Goal: Task Accomplishment & Management: Manage account settings

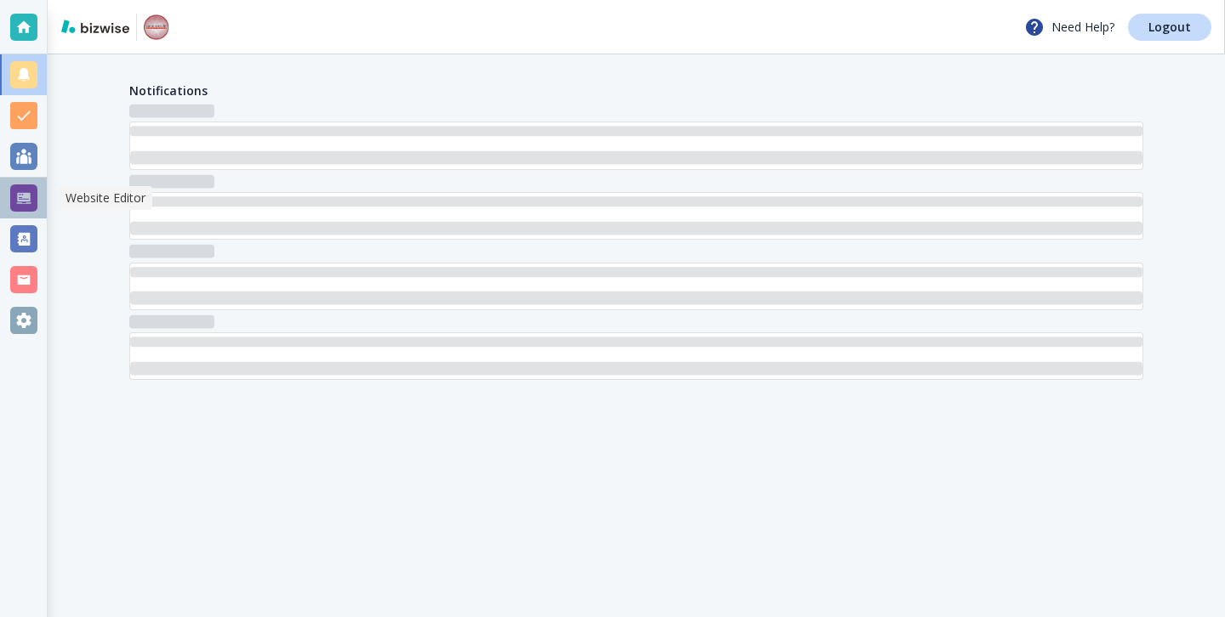
click at [20, 207] on div at bounding box center [23, 198] width 27 height 27
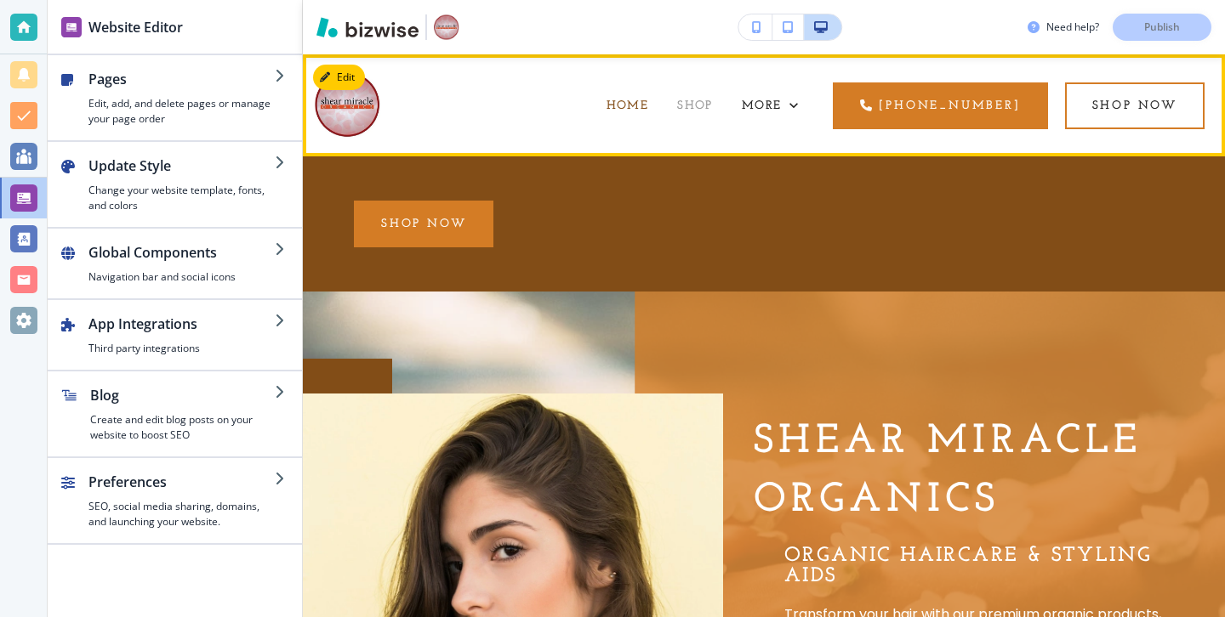
click at [677, 103] on span "SHOP" at bounding box center [695, 105] width 36 height 13
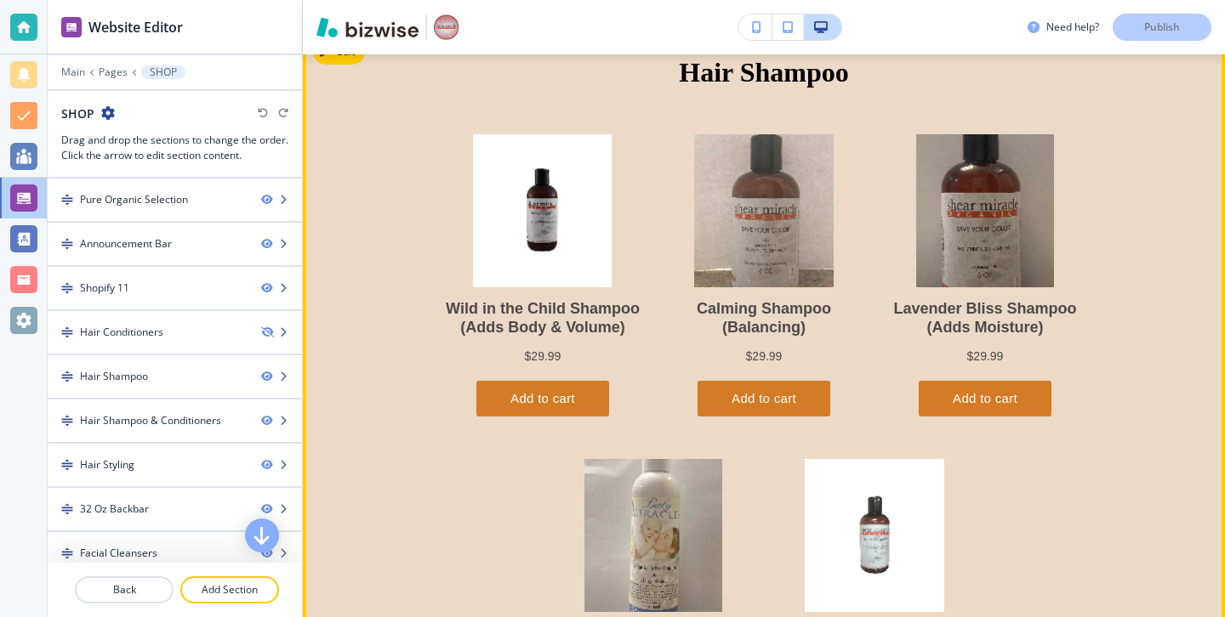
scroll to position [1616, 0]
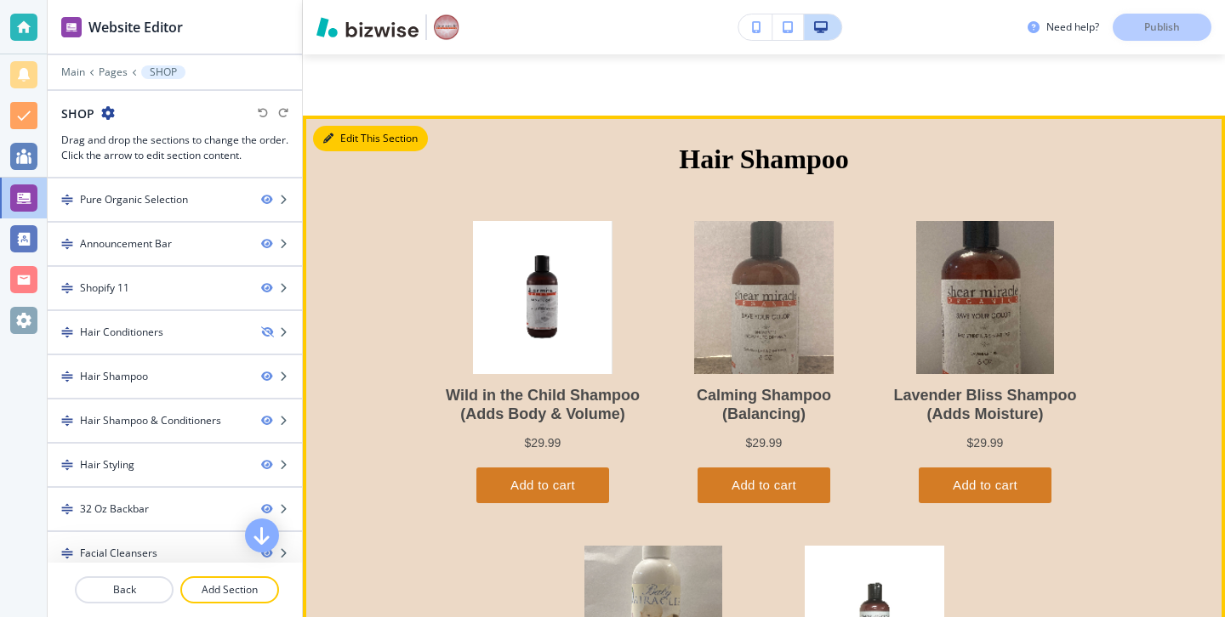
click at [345, 148] on button "Edit This Section" at bounding box center [370, 139] width 115 height 26
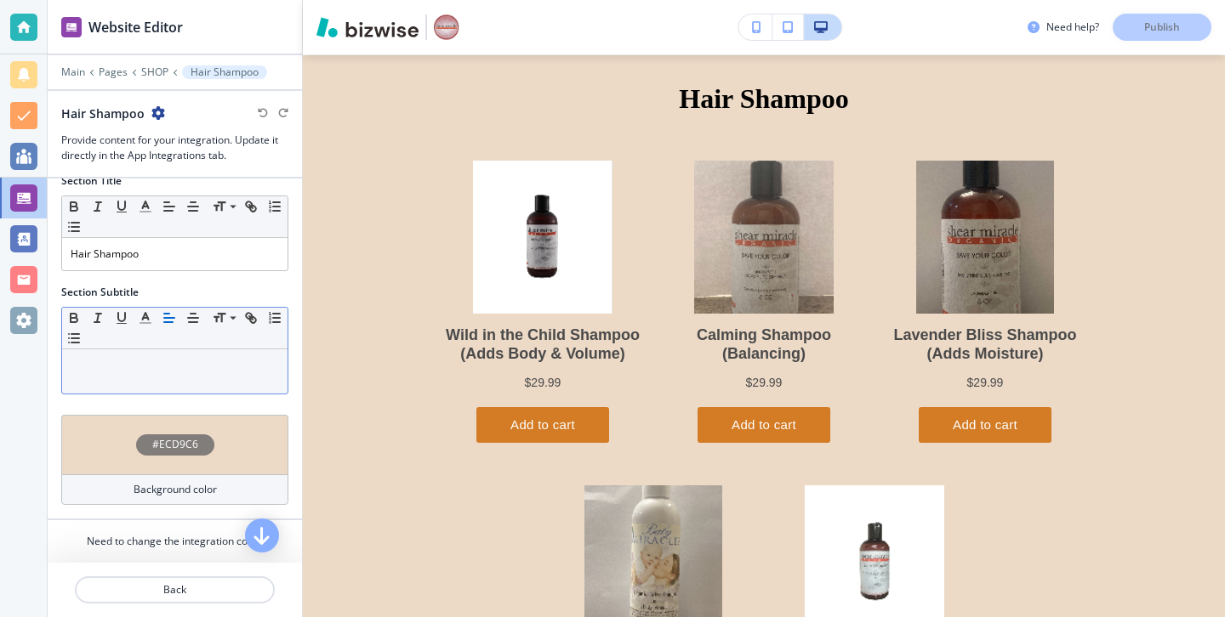
scroll to position [66, 0]
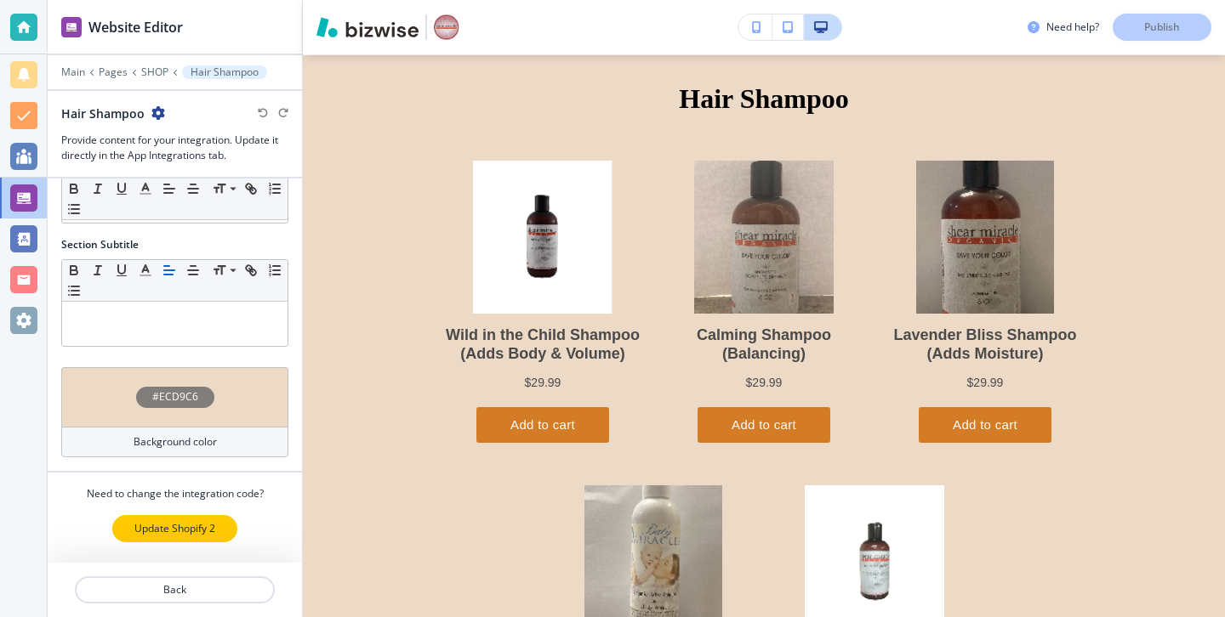
click at [190, 536] on p "Update Shopify 2" at bounding box center [174, 528] width 81 height 15
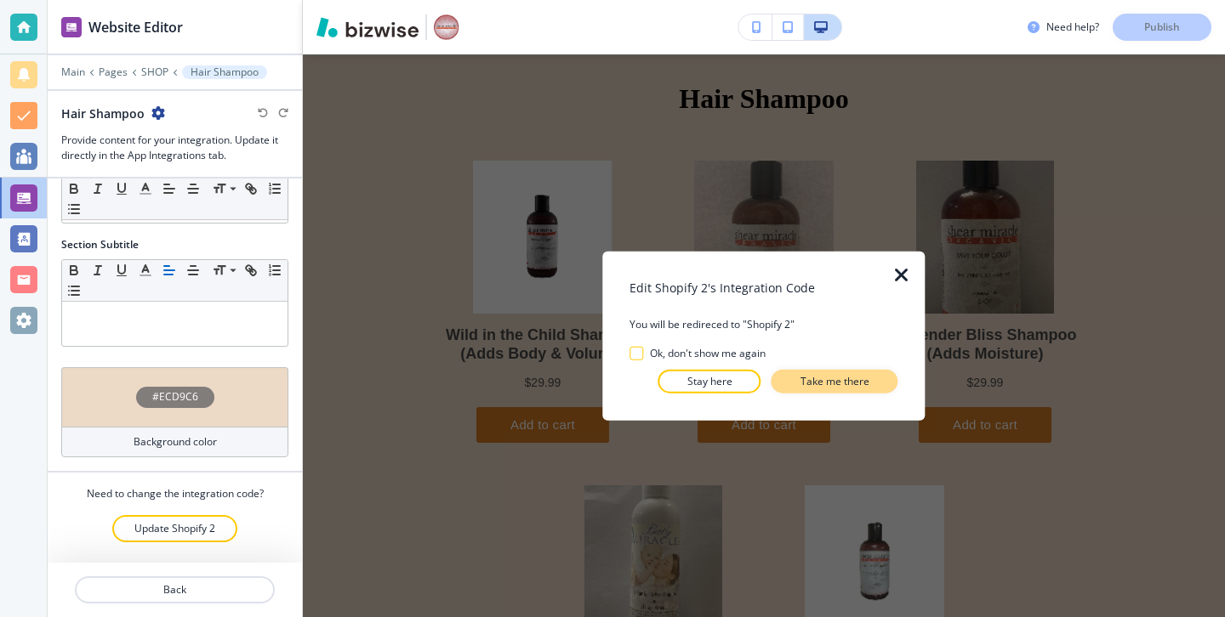
click at [800, 378] on p "Take me there" at bounding box center [834, 380] width 69 height 15
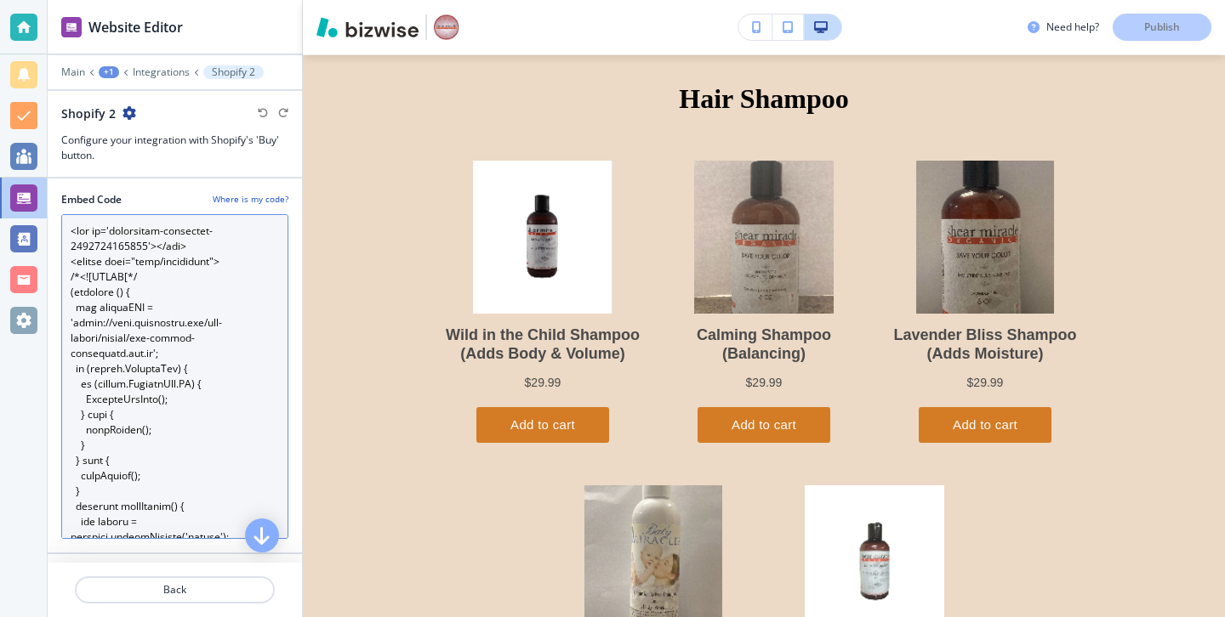
click at [209, 444] on Code "Embed Code" at bounding box center [174, 376] width 227 height 325
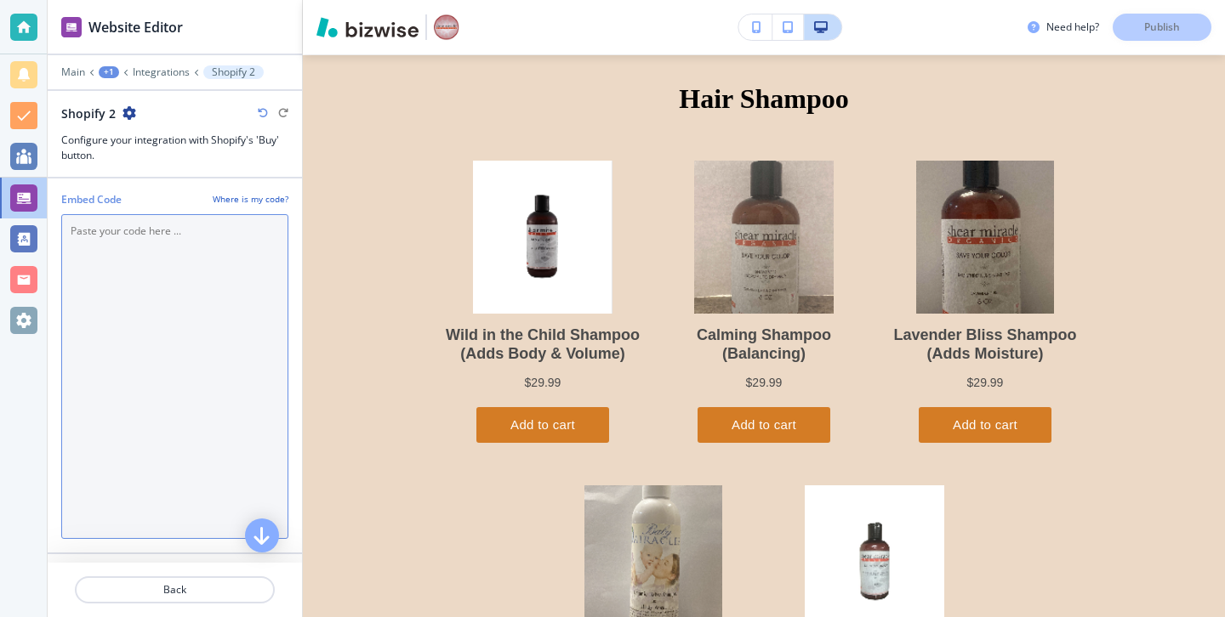
scroll to position [1676, 0]
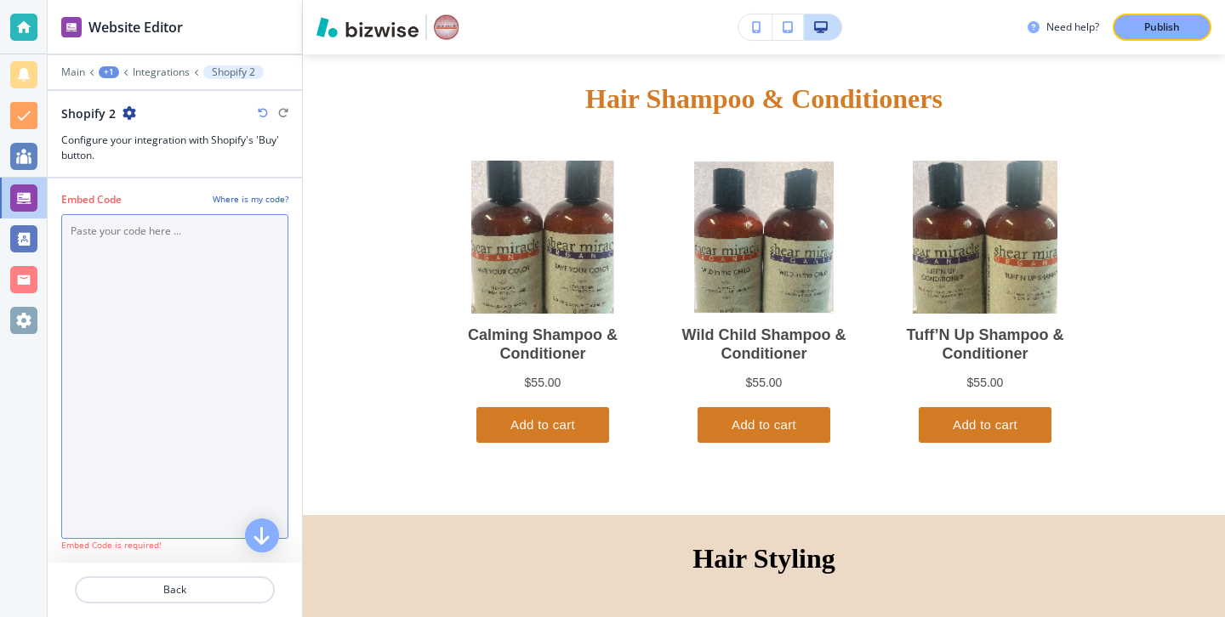
paste Code "<div id='collection-component-1759787713797'></div> <script type="text/javascri…"
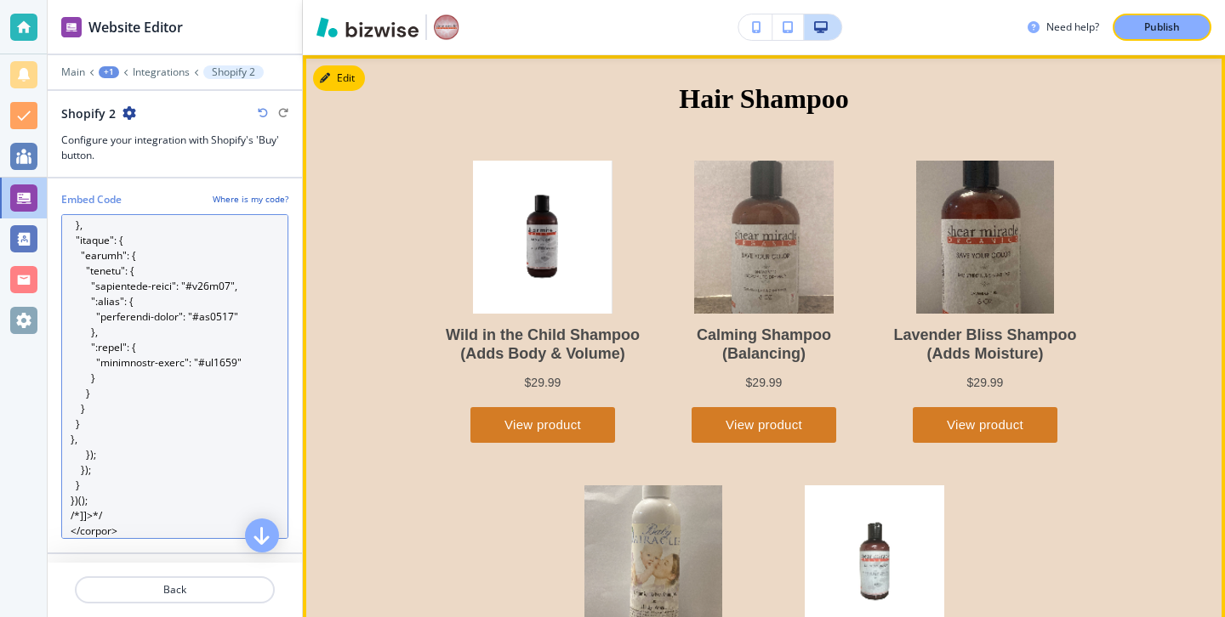
scroll to position [2136, 0]
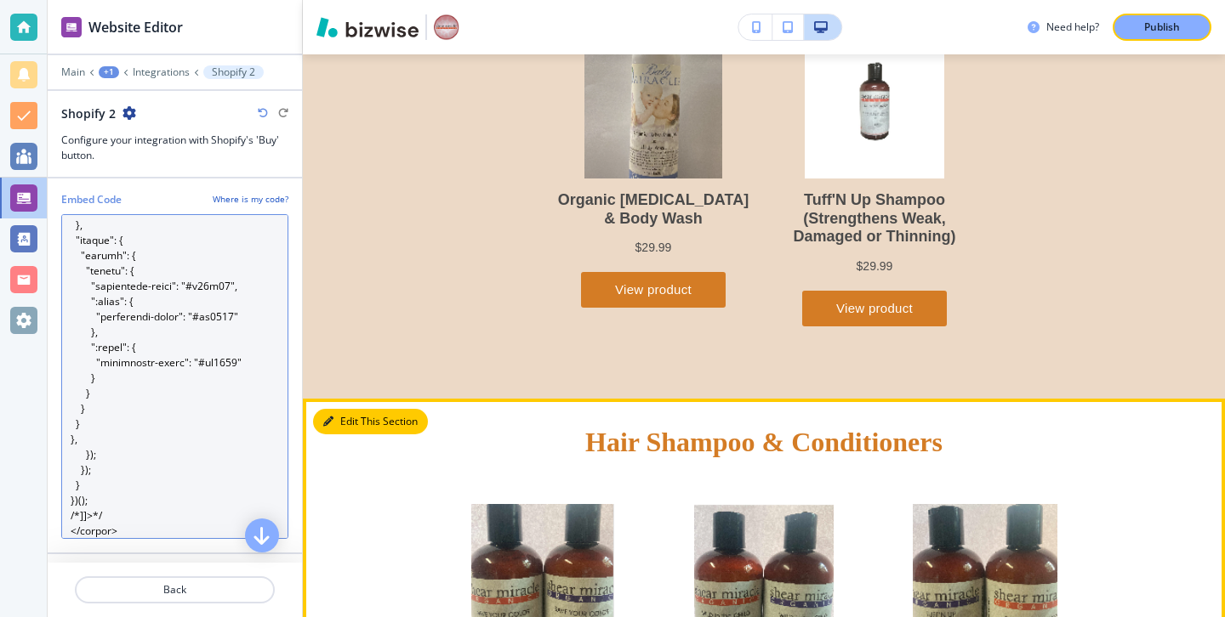
type Code "<div id='collection-component-1759787713797'></div> <script type="text/javascri…"
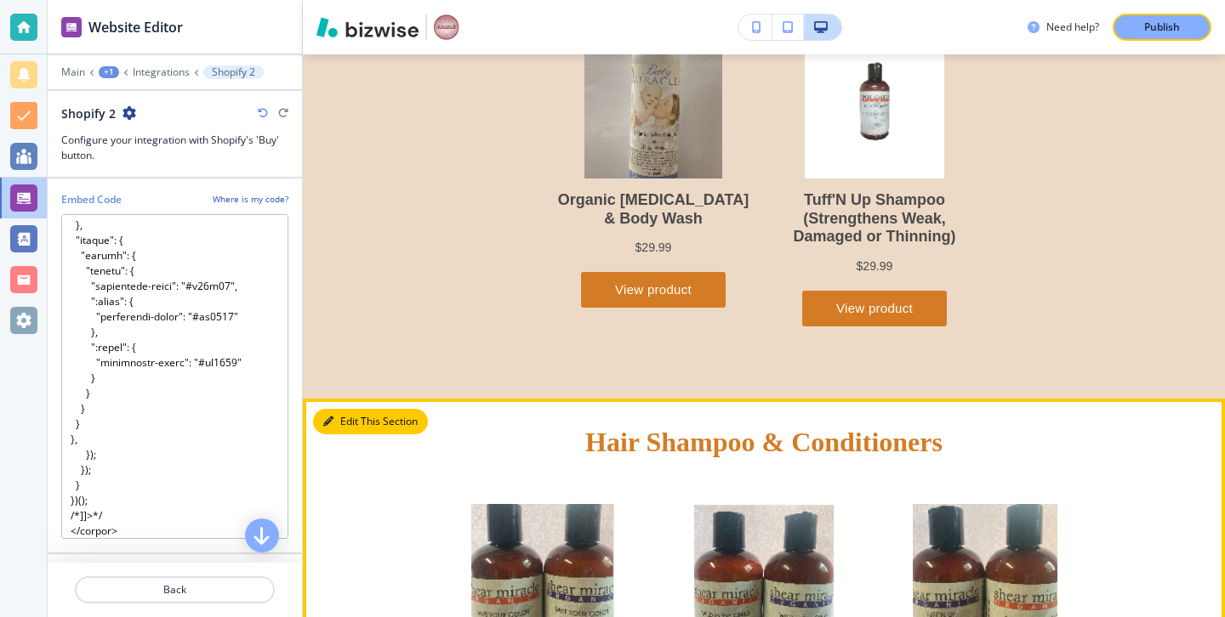
click at [355, 422] on button "Edit This Section" at bounding box center [370, 422] width 115 height 26
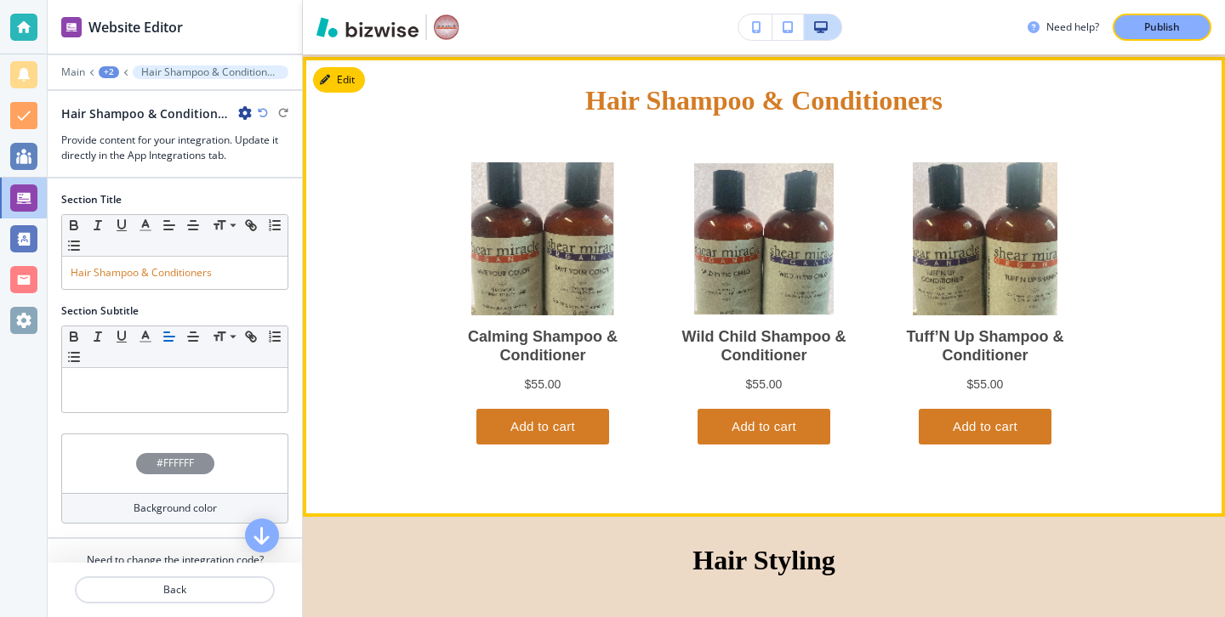
scroll to position [2479, 0]
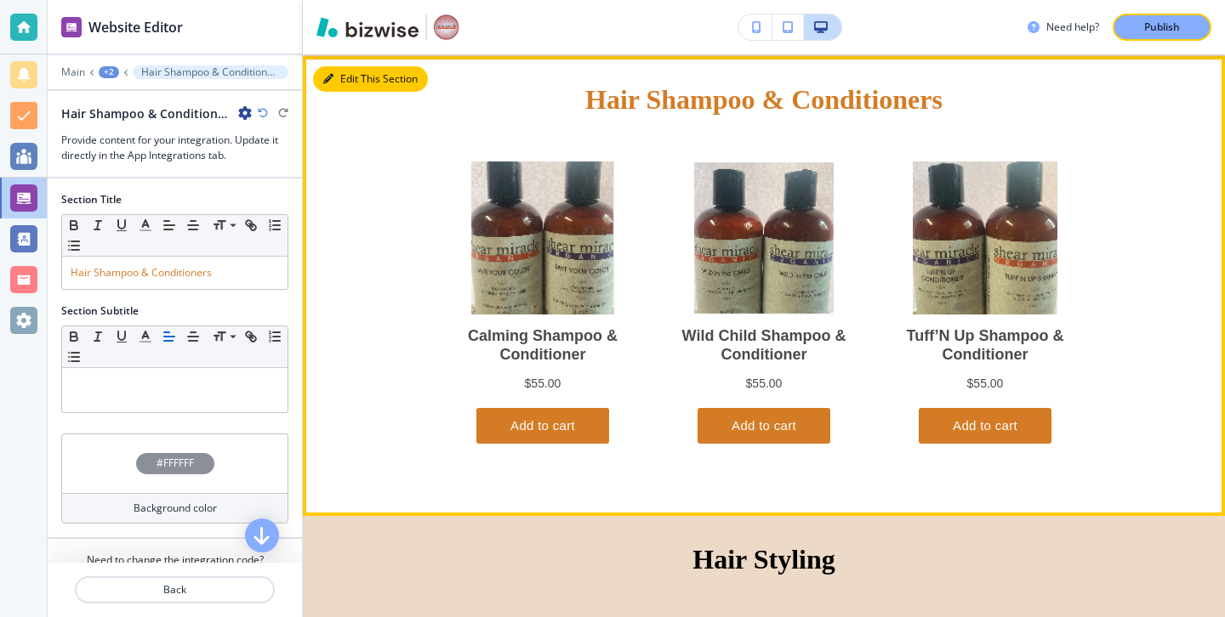
click at [356, 79] on button "Edit This Section" at bounding box center [370, 79] width 115 height 26
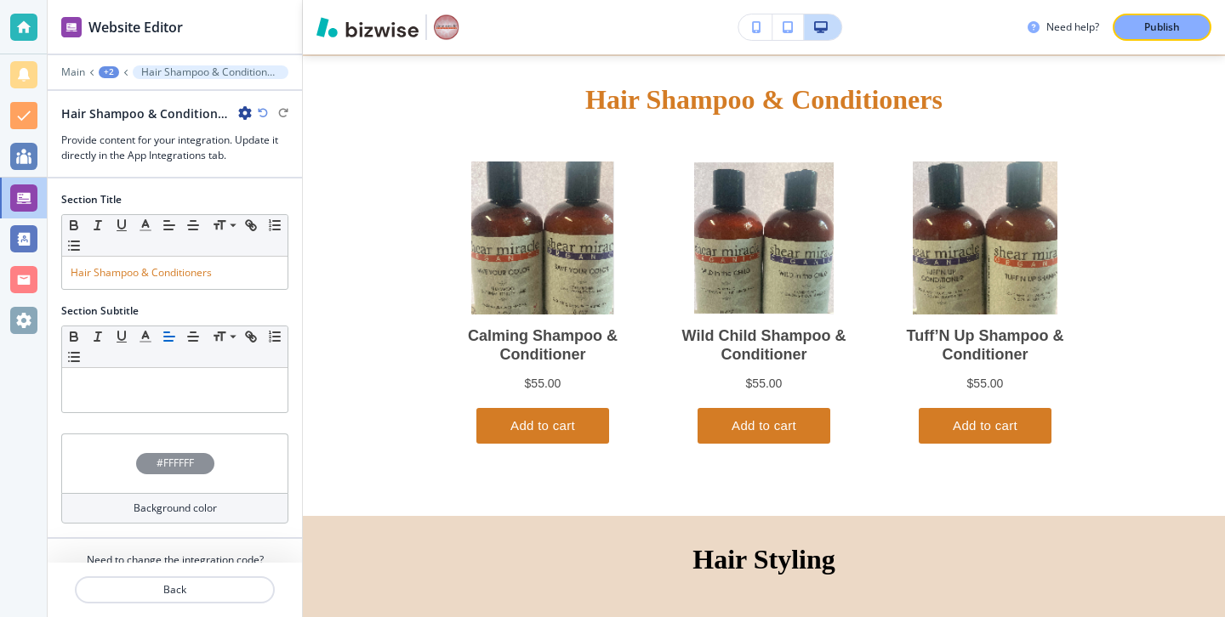
scroll to position [66, 0]
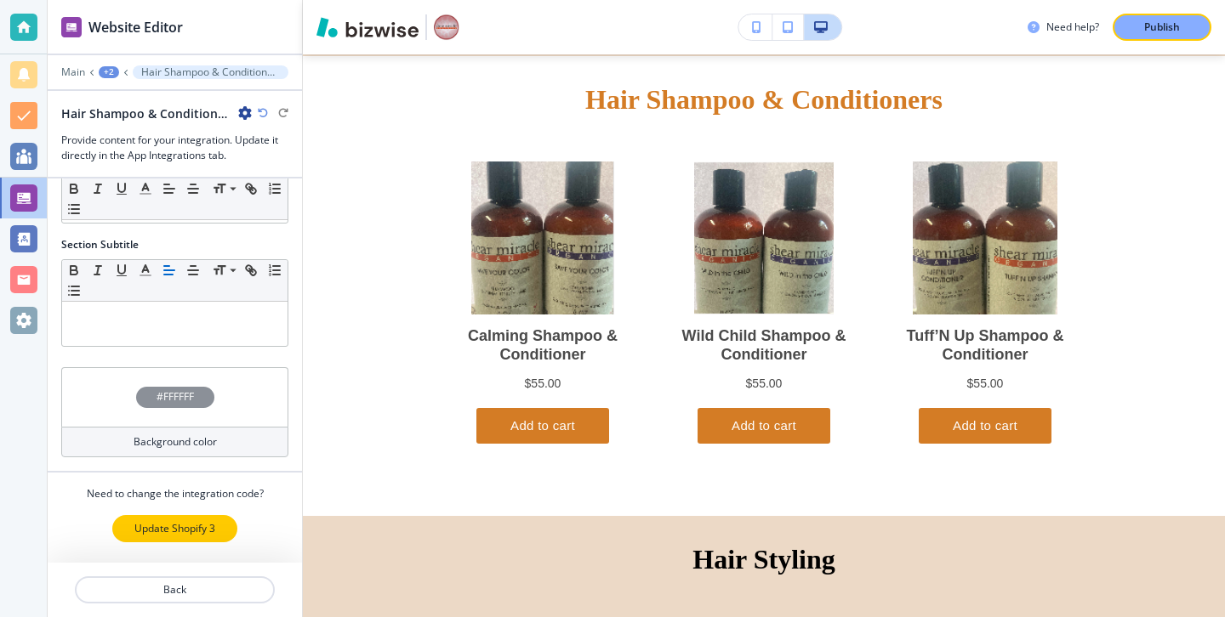
click at [213, 534] on p "Update Shopify 3" at bounding box center [174, 528] width 81 height 15
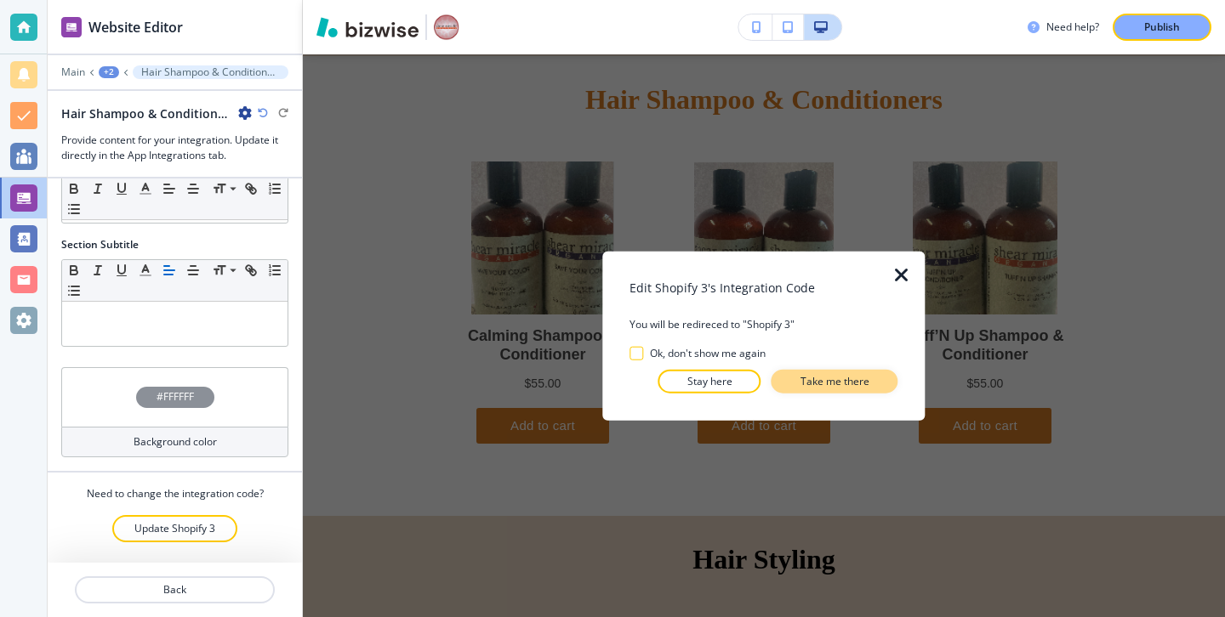
click at [881, 372] on button "Take me there" at bounding box center [834, 381] width 127 height 24
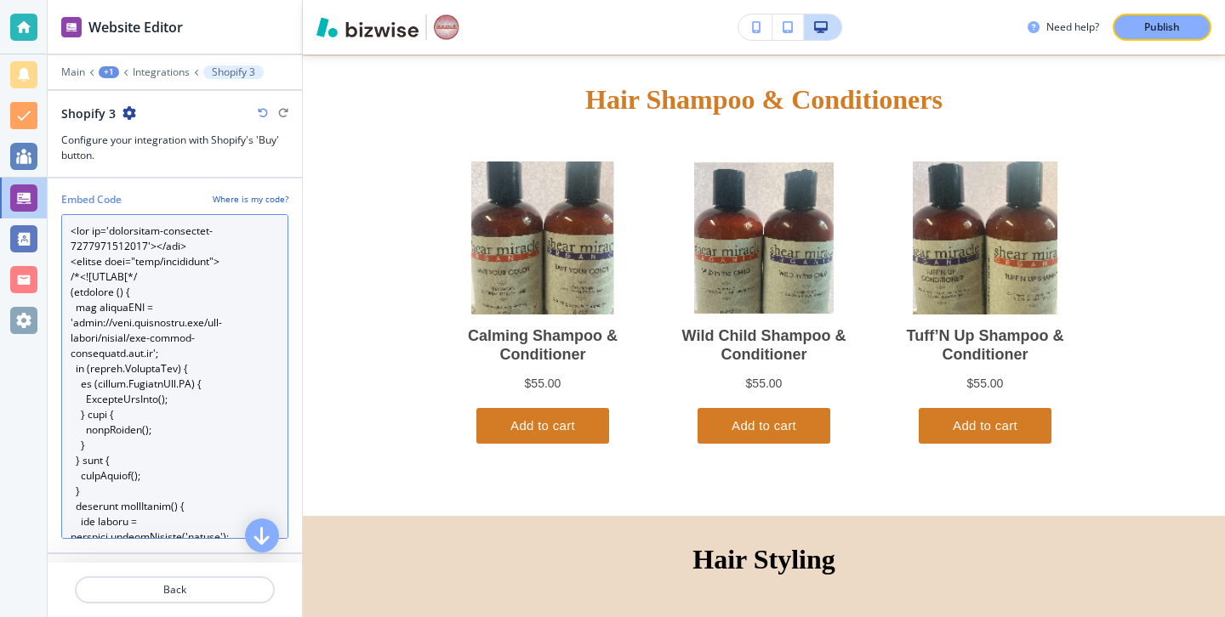
click at [173, 440] on Code "Embed Code" at bounding box center [174, 376] width 227 height 325
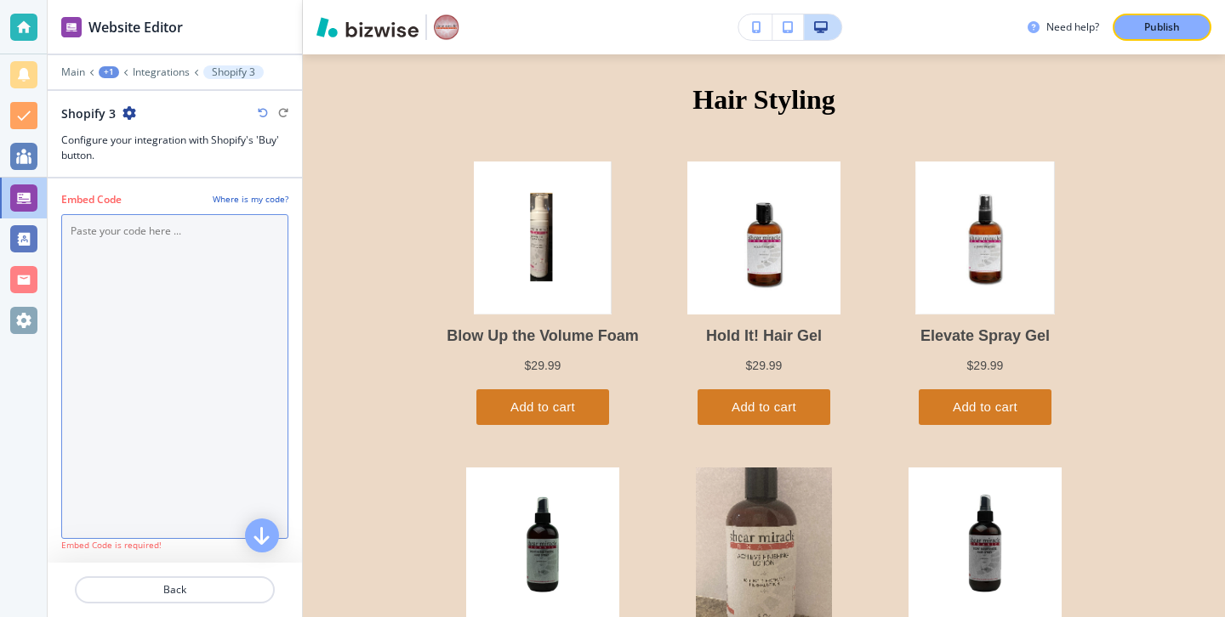
scroll to position [2479, 0]
paste Code "<div id='collection-component-1759787744342'></div> <script type="text/javascri…"
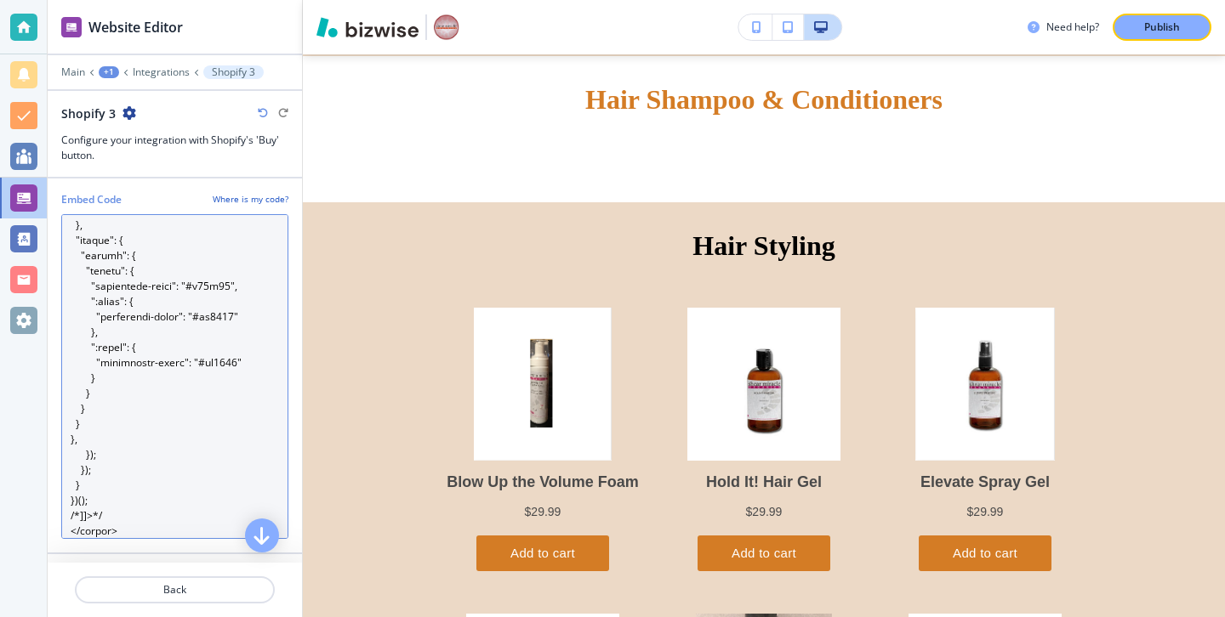
scroll to position [0, 0]
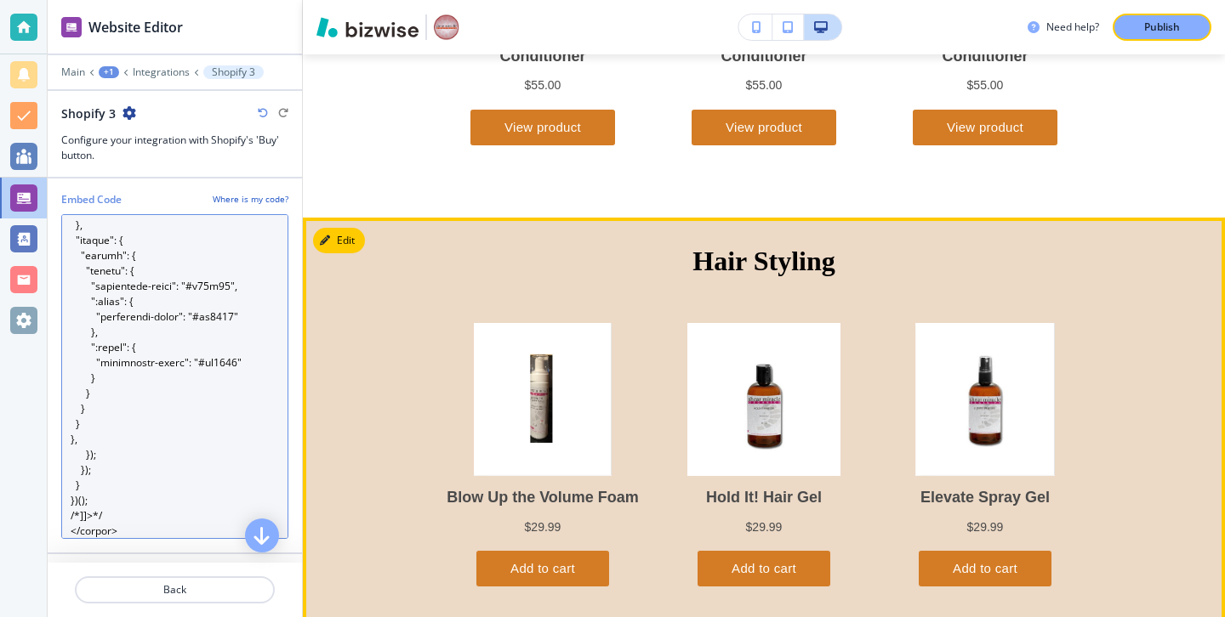
type Code "<div id='collection-component-1759787744342'></div> <script type="text/javascri…"
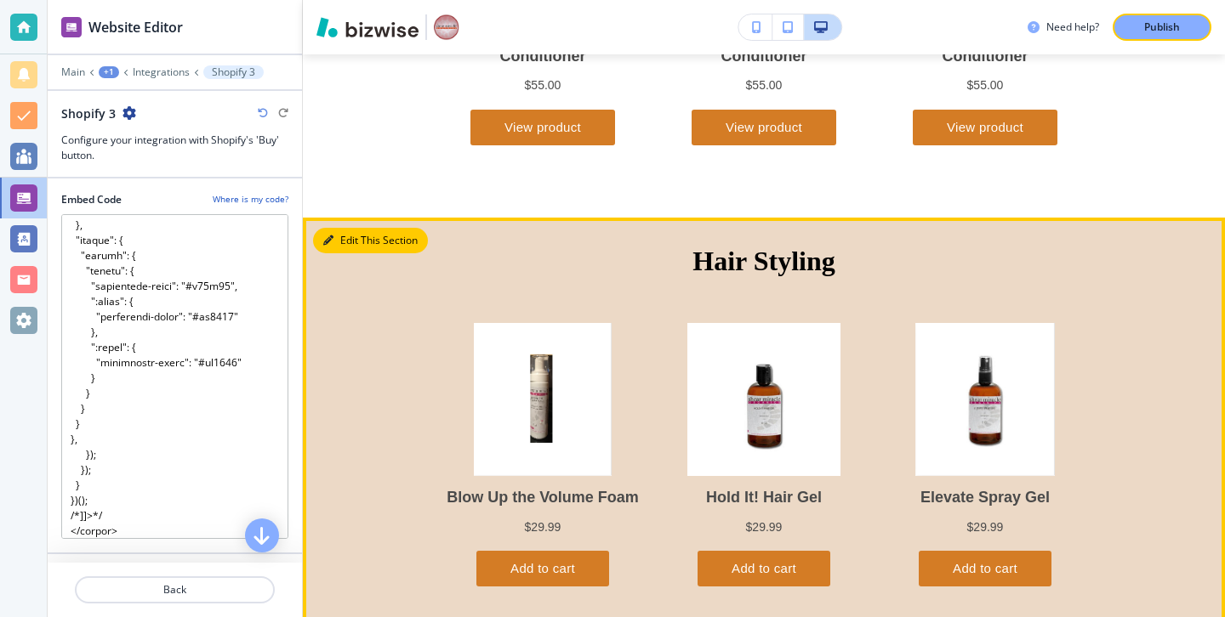
click at [350, 248] on button "Edit This Section" at bounding box center [370, 241] width 115 height 26
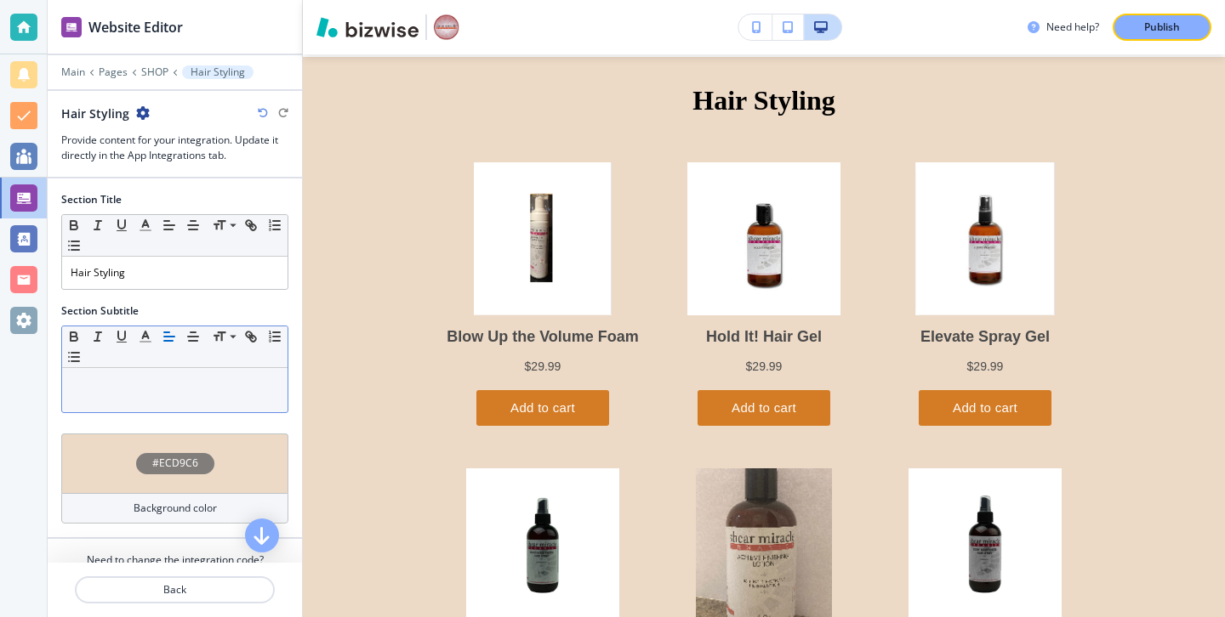
scroll to position [66, 0]
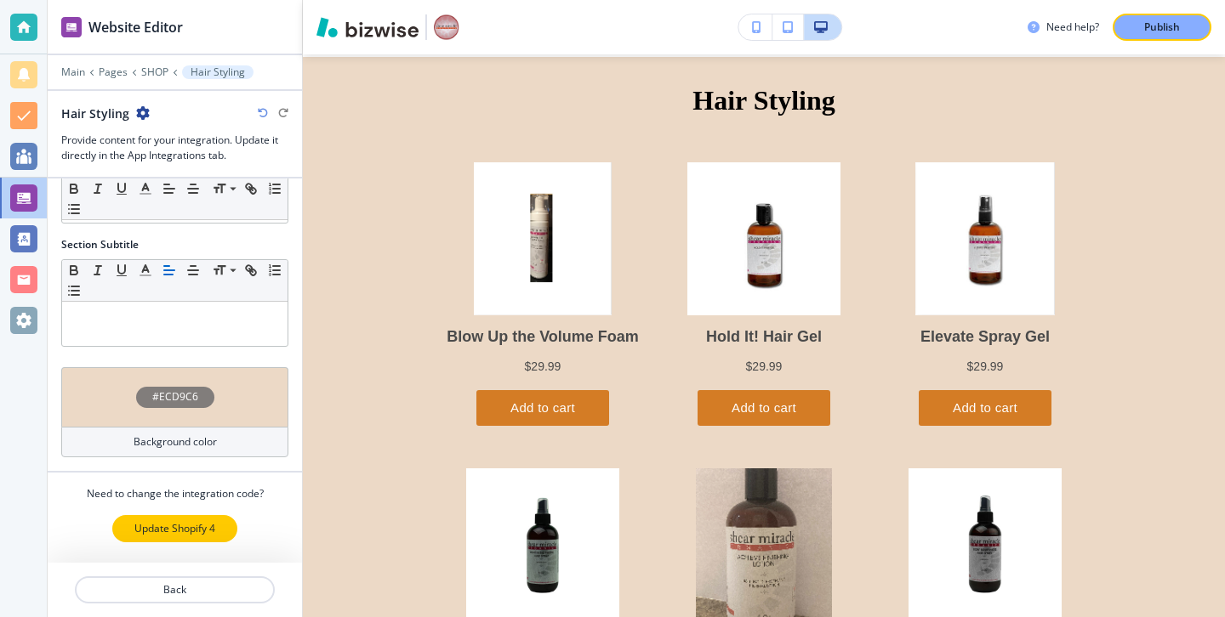
click at [192, 534] on p "Update Shopify 4" at bounding box center [174, 528] width 81 height 15
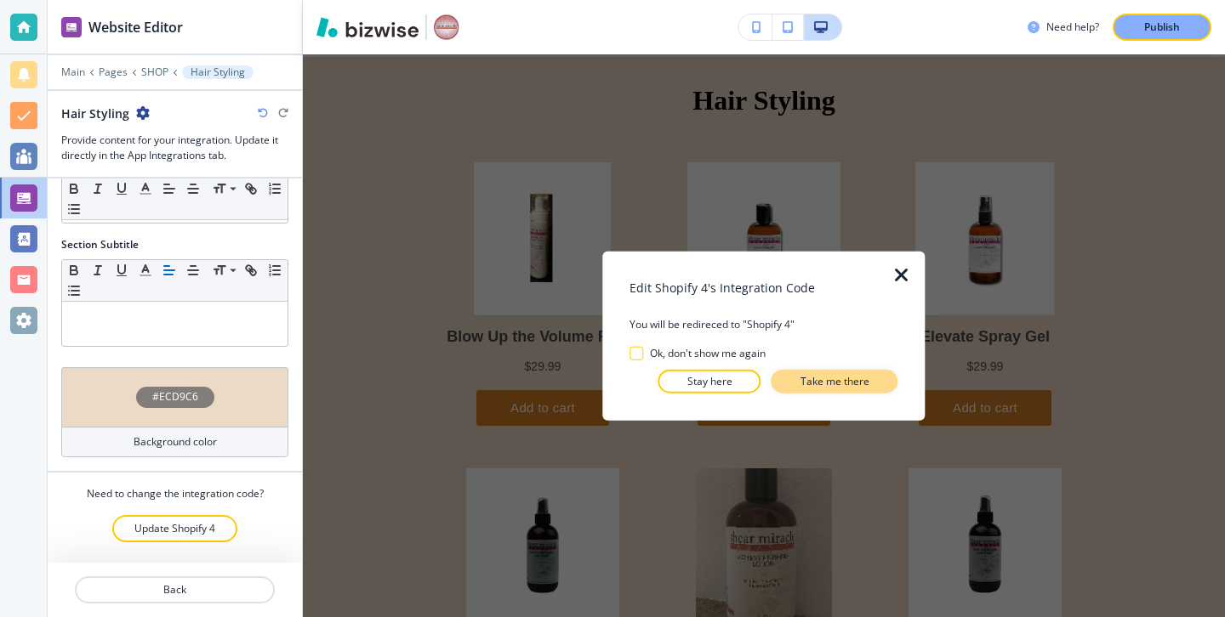
click at [801, 371] on button "Take me there" at bounding box center [834, 381] width 127 height 24
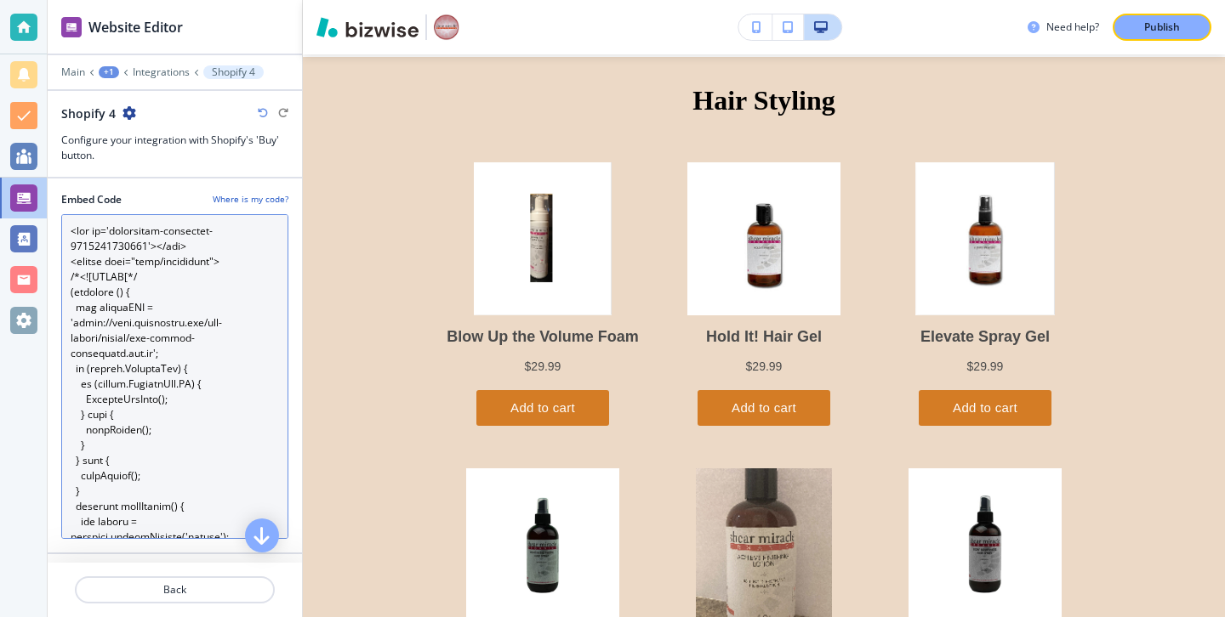
click at [187, 437] on Code "Embed Code" at bounding box center [174, 376] width 227 height 325
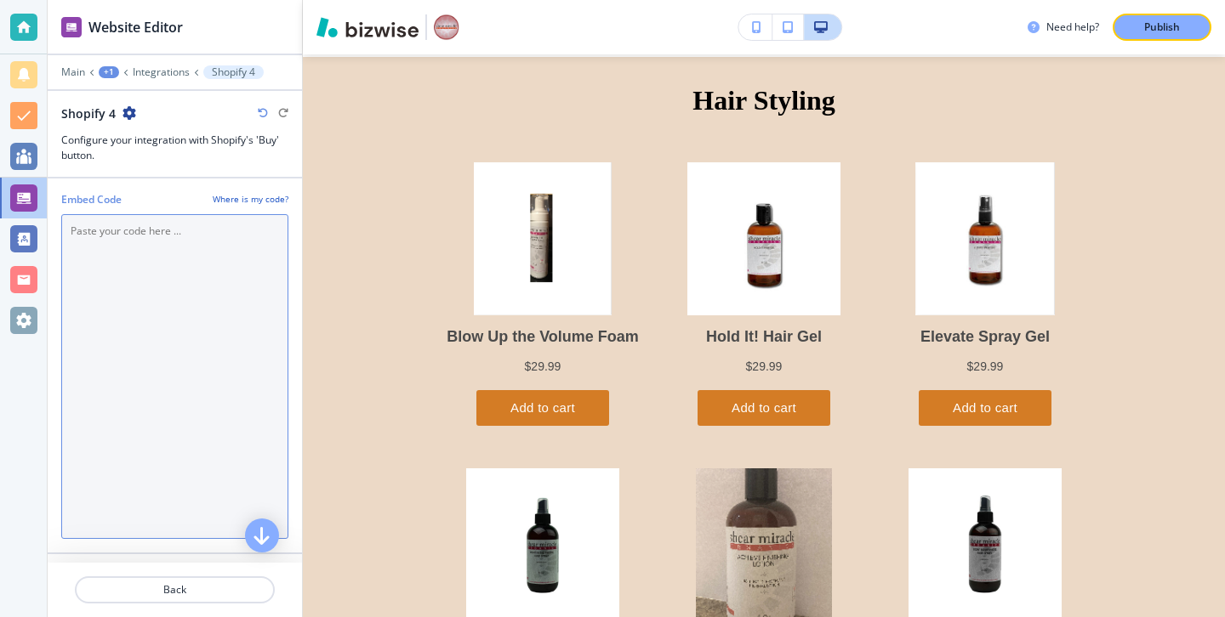
scroll to position [2938, 0]
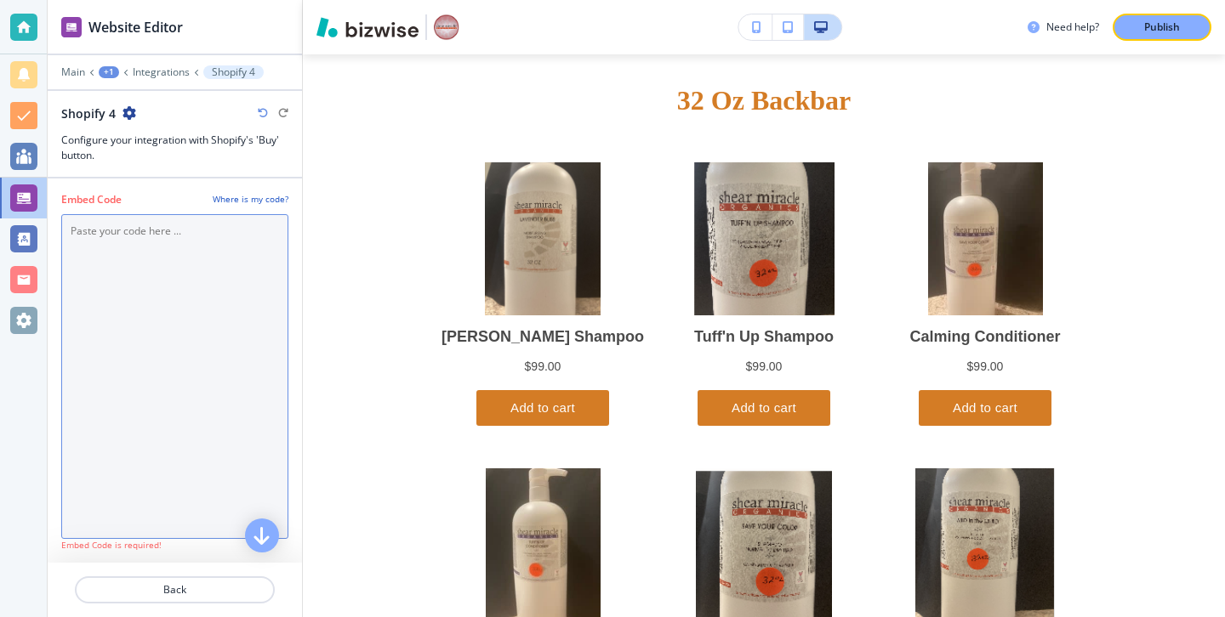
paste Code "<div id='collection-component-1759787769991'></div> <script type="text/javascri…"
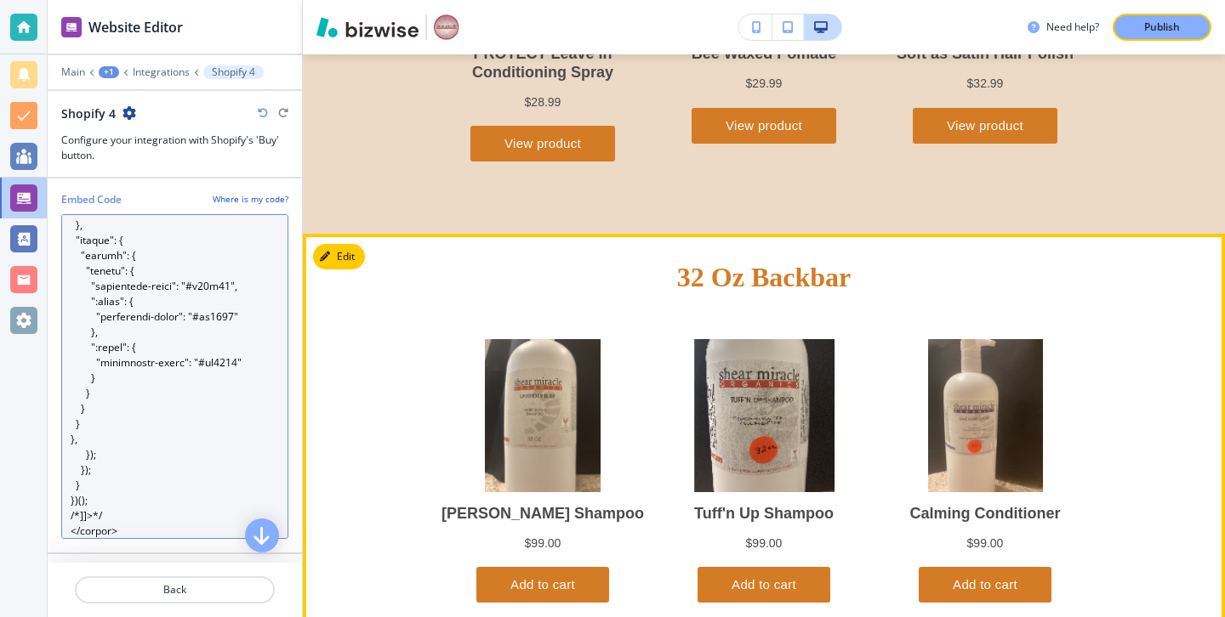
scroll to position [4222, 0]
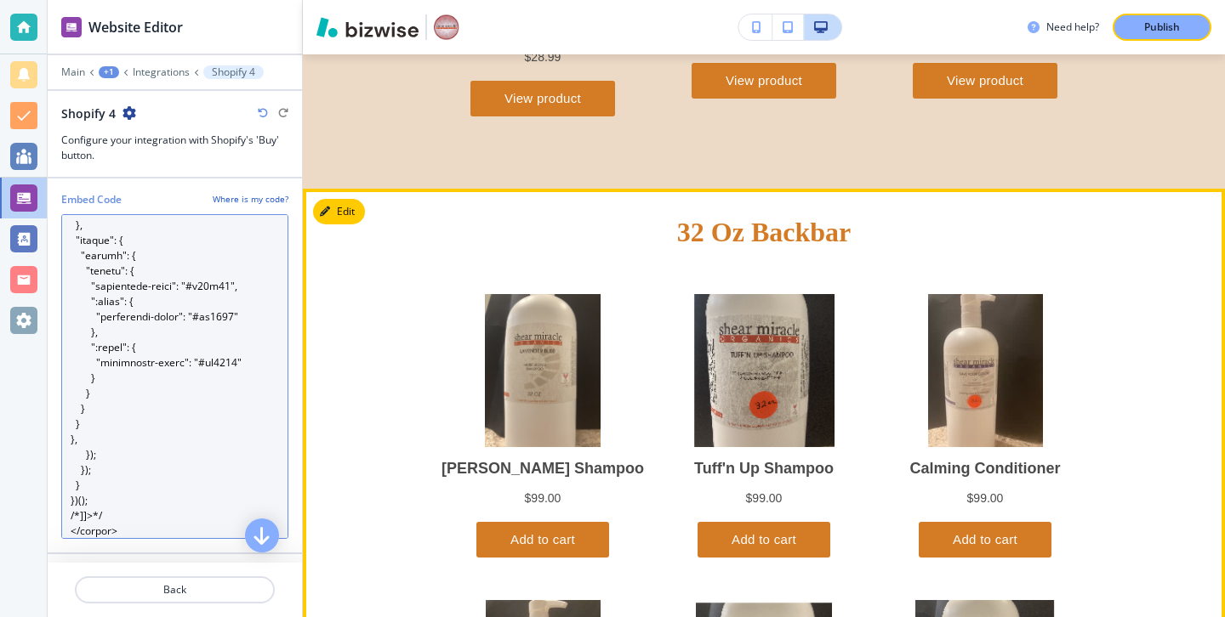
type Code "<div id='collection-component-1759787769991'></div> <script type="text/javascri…"
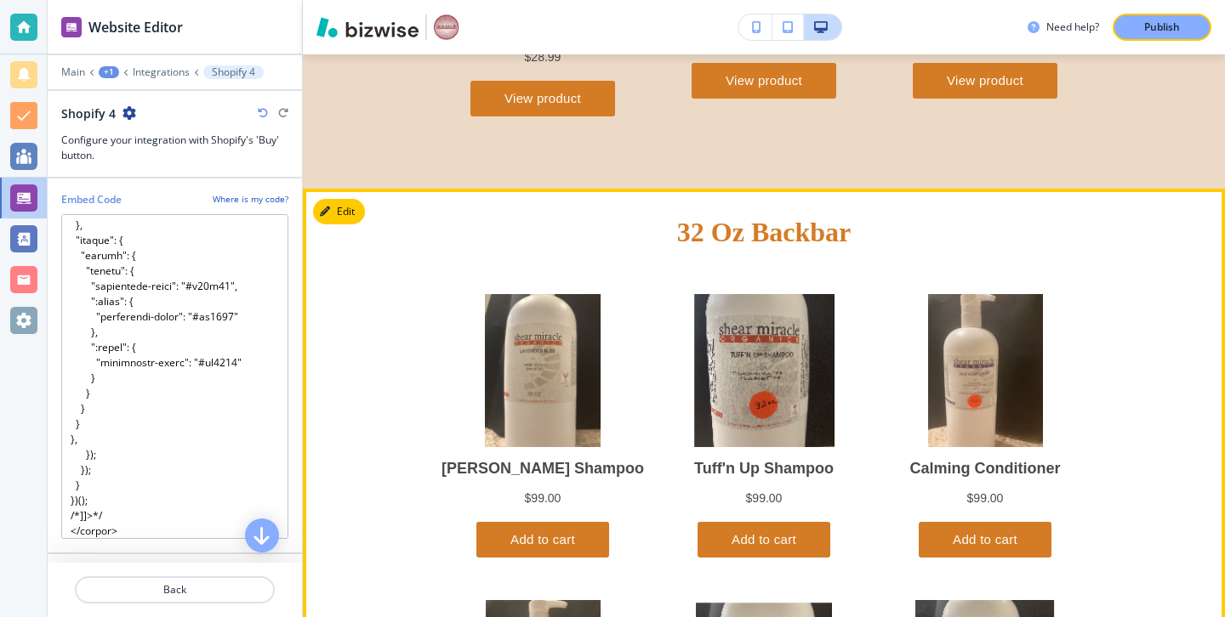
click at [372, 215] on div "32 Oz Backbar" at bounding box center [764, 563] width 922 height 748
click at [358, 213] on button "Edit This Section" at bounding box center [370, 212] width 115 height 26
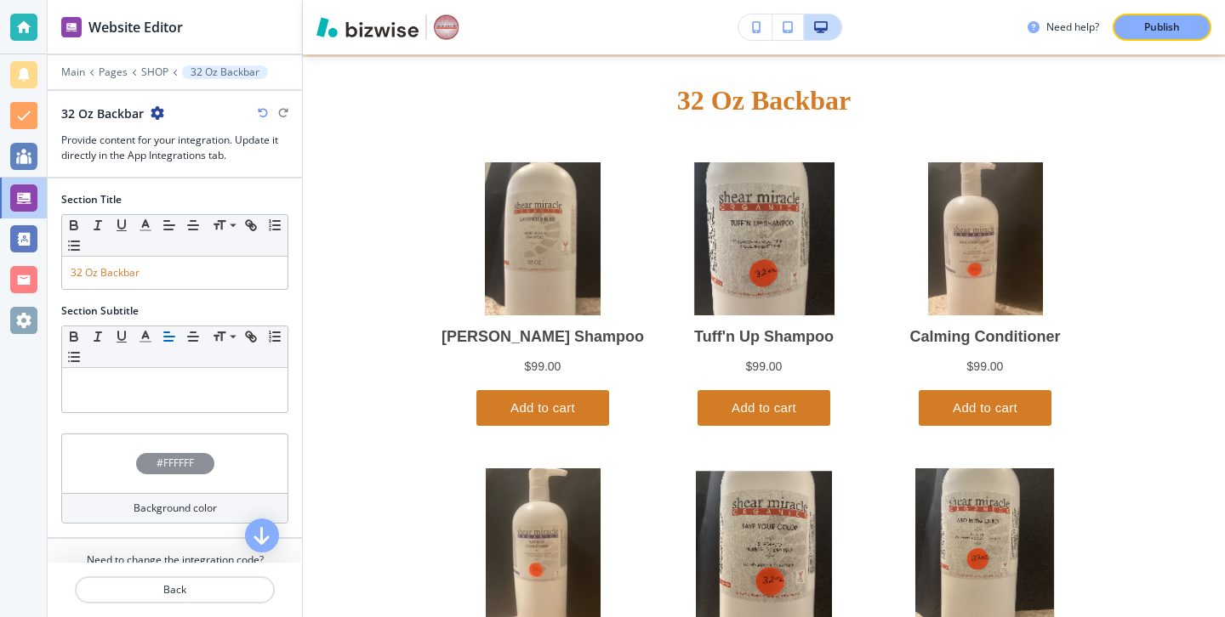
scroll to position [66, 0]
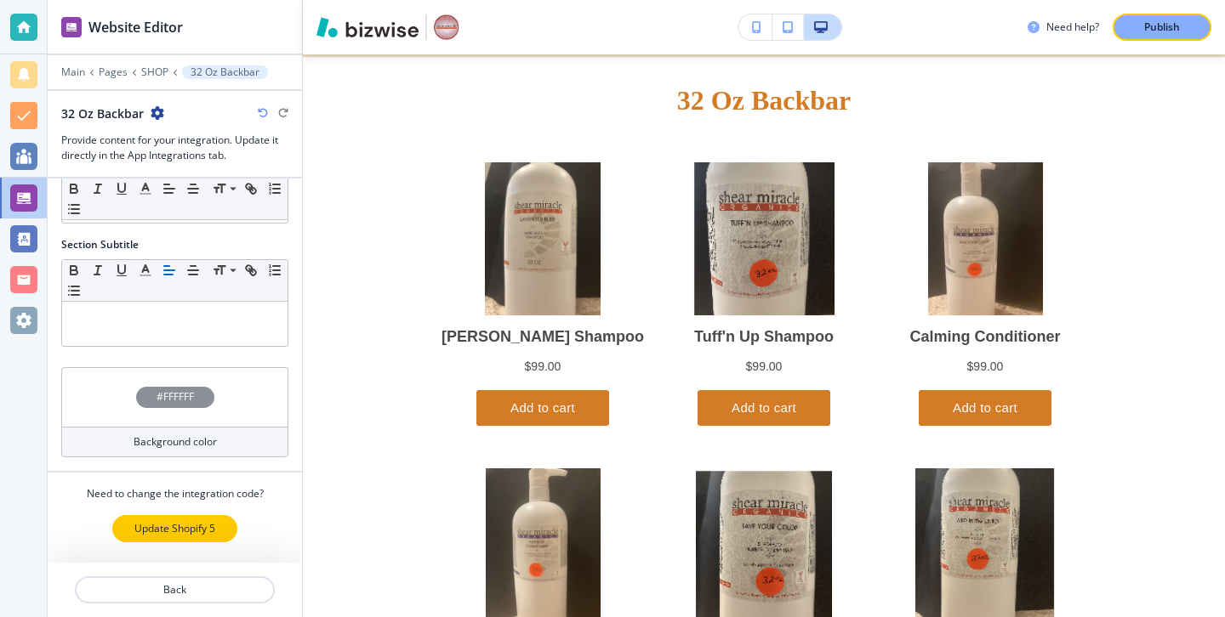
click at [210, 534] on p "Update Shopify 5" at bounding box center [174, 528] width 81 height 15
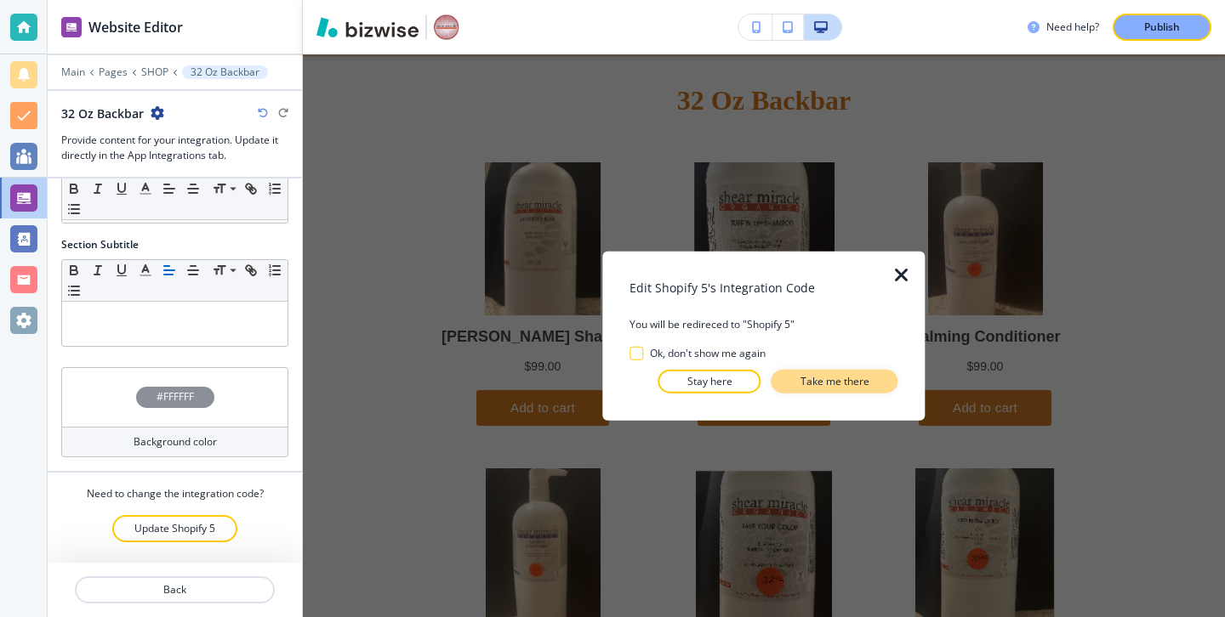
click at [820, 391] on button "Take me there" at bounding box center [834, 381] width 127 height 24
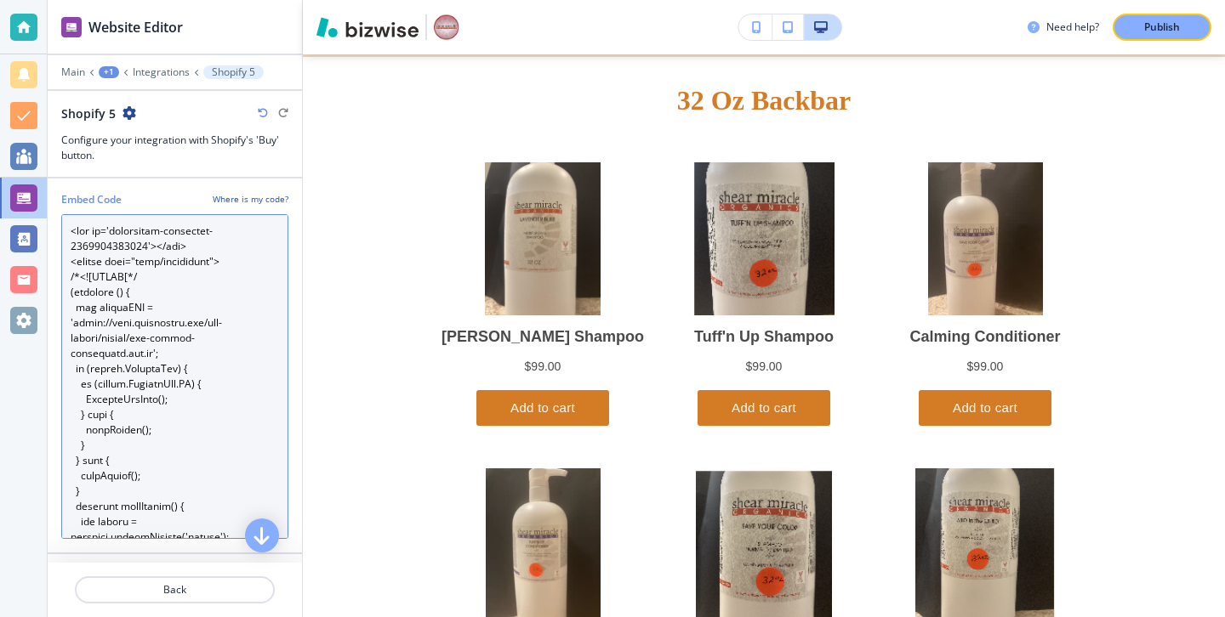
click at [213, 513] on Code "Embed Code" at bounding box center [174, 376] width 227 height 325
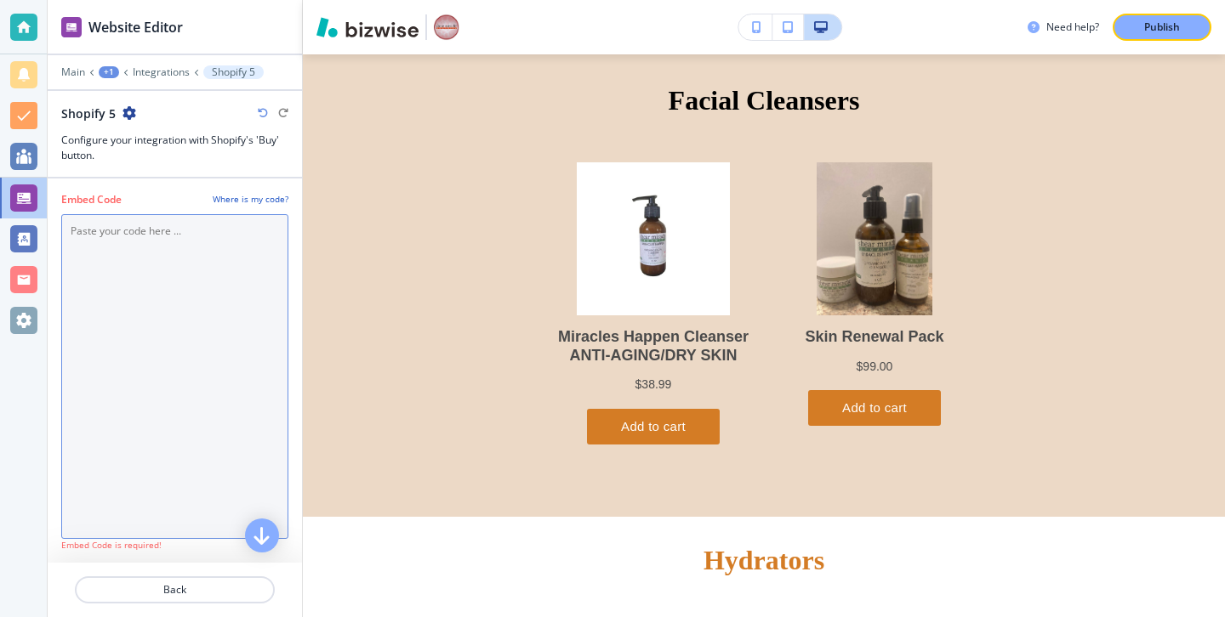
scroll to position [4354, 0]
paste Code "<div id='collection-component-1759787798658'></div> <script type="text/javascri…"
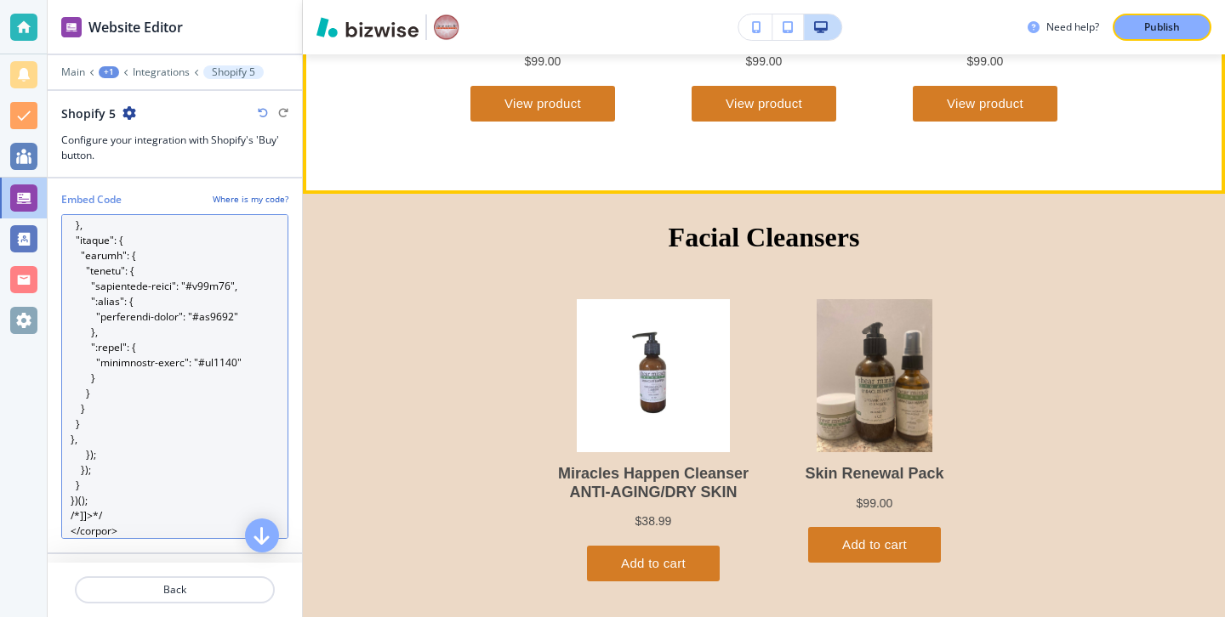
scroll to position [5080, 0]
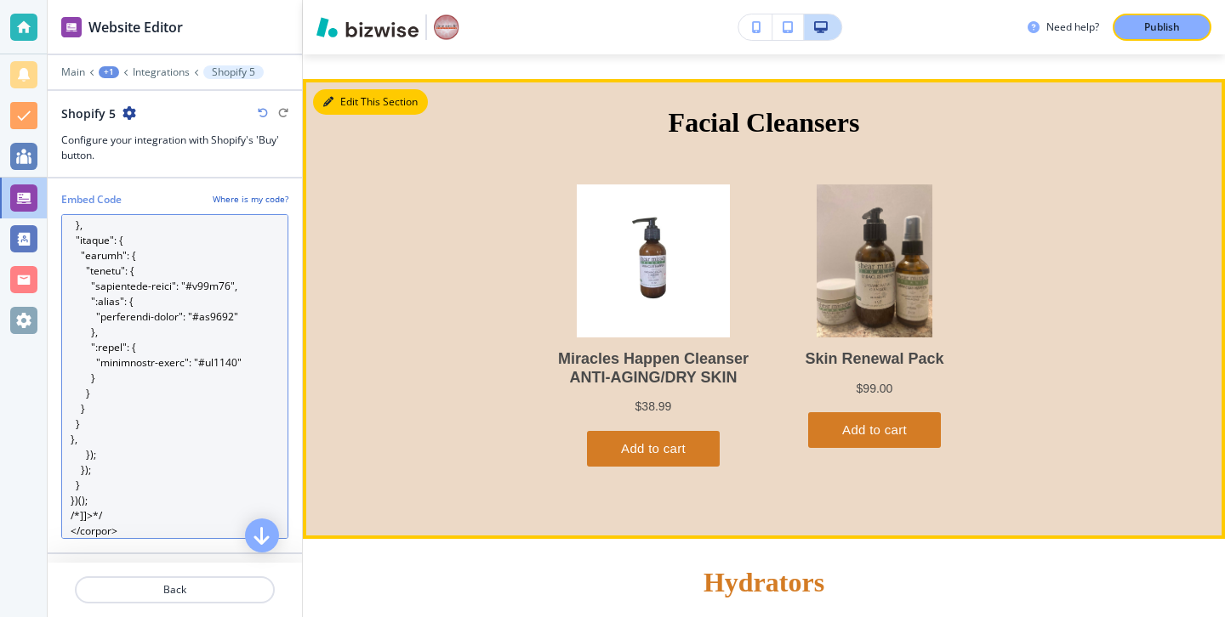
type Code "<div id='collection-component-1759787798658'></div> <script type="text/javascri…"
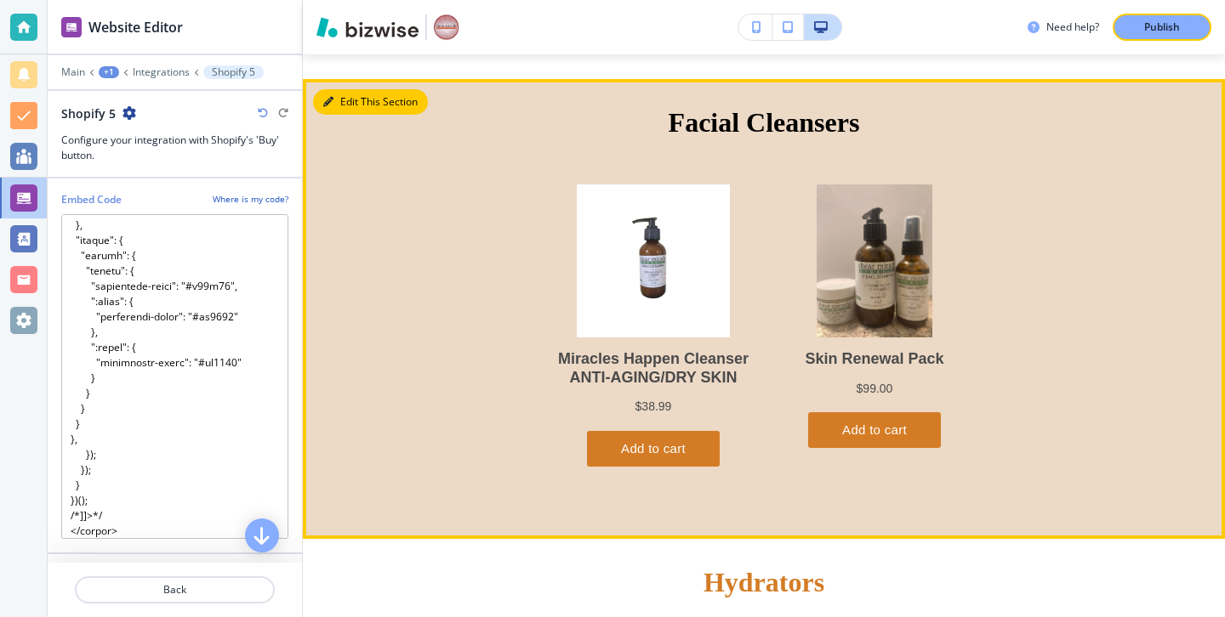
click at [348, 98] on button "Edit This Section" at bounding box center [370, 102] width 115 height 26
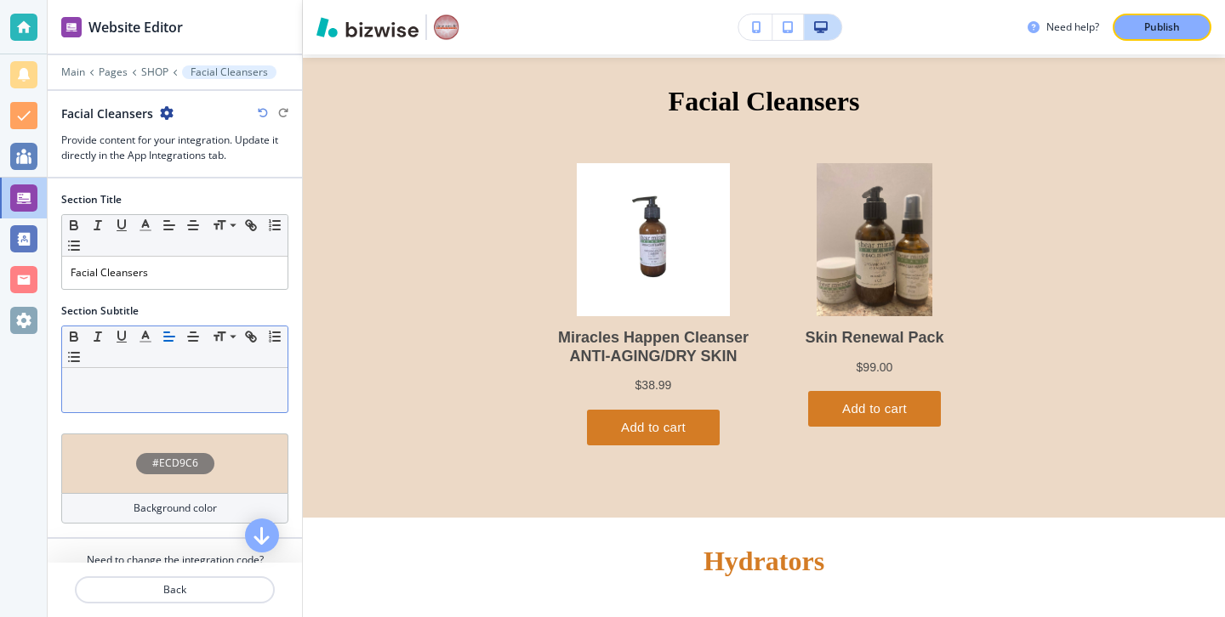
scroll to position [66, 0]
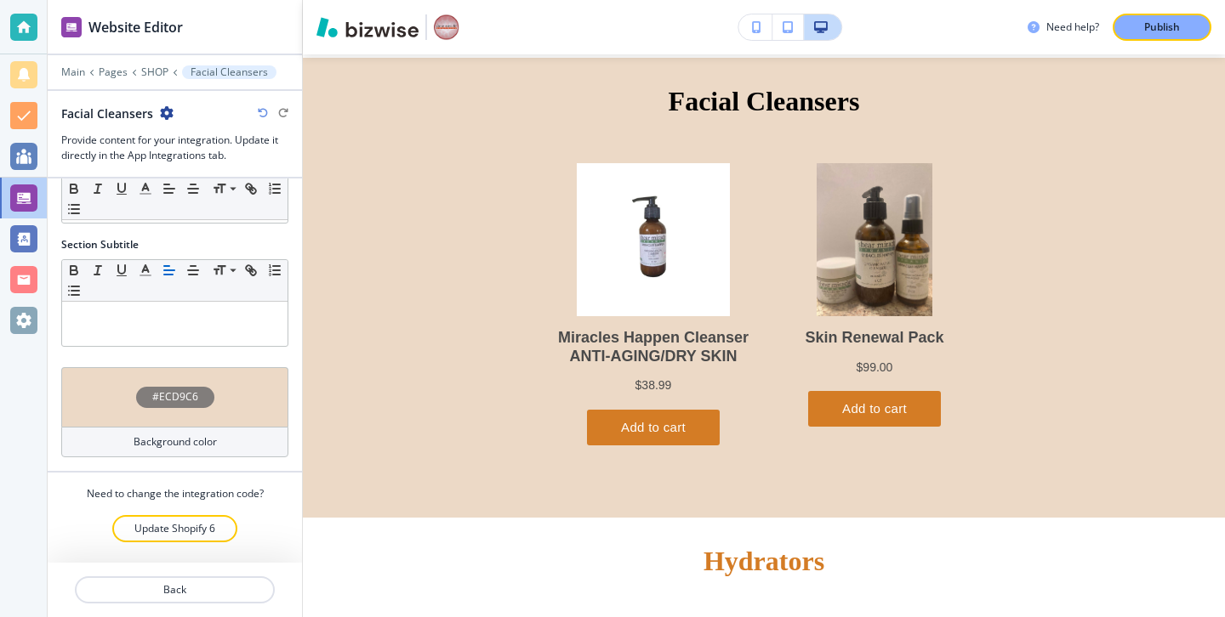
click at [195, 509] on div at bounding box center [175, 509] width 254 height 14
click at [195, 518] on button "Update Shopify 6" at bounding box center [174, 528] width 125 height 27
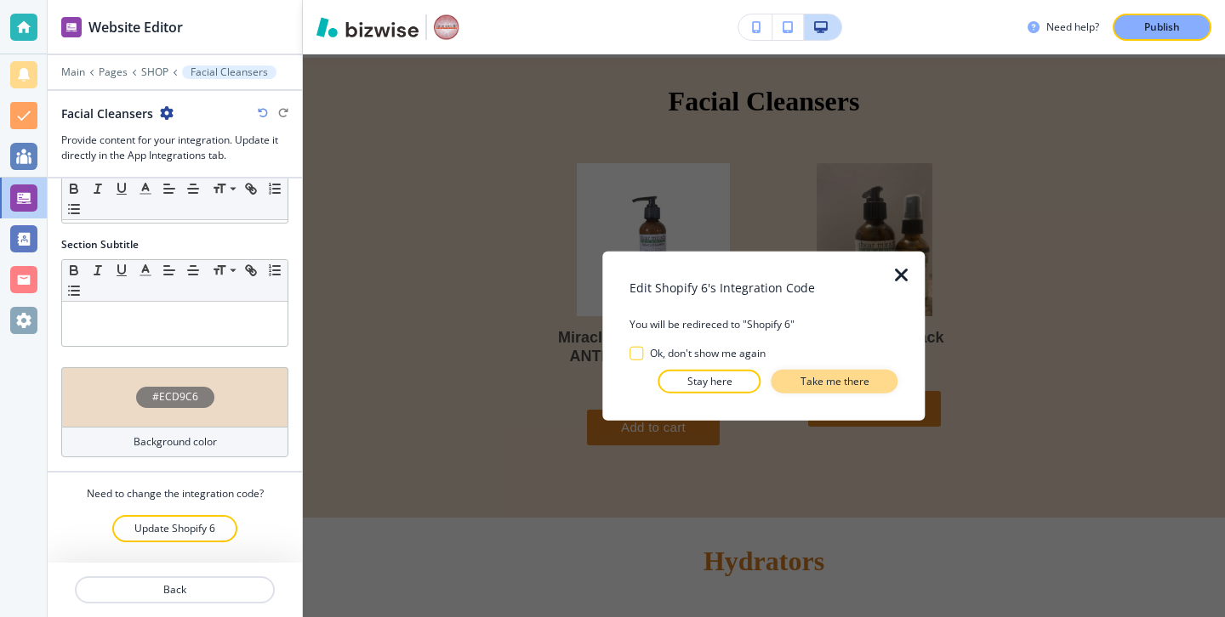
click at [832, 390] on button "Take me there" at bounding box center [834, 381] width 127 height 24
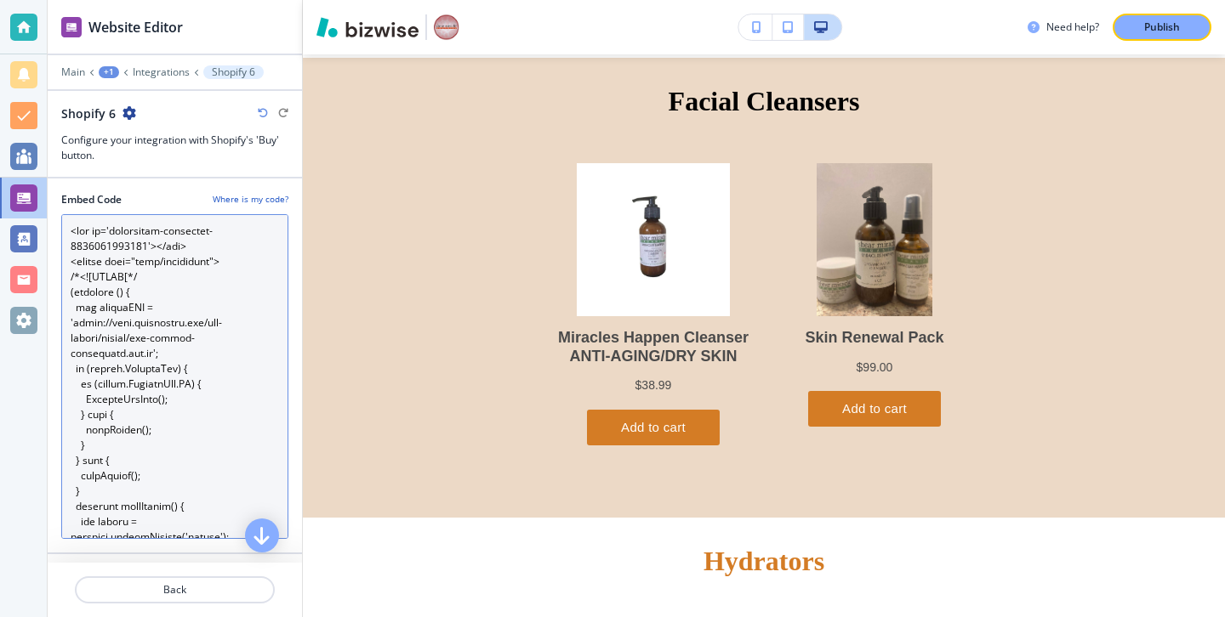
click at [248, 377] on Code "Embed Code" at bounding box center [174, 376] width 227 height 325
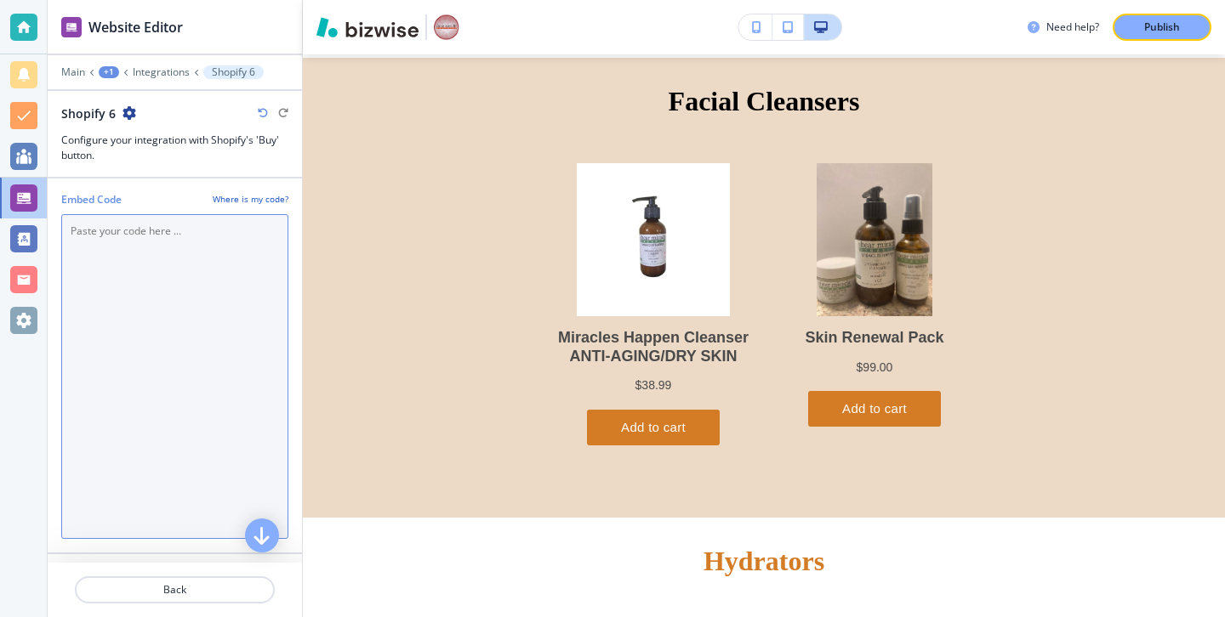
scroll to position [5102, 0]
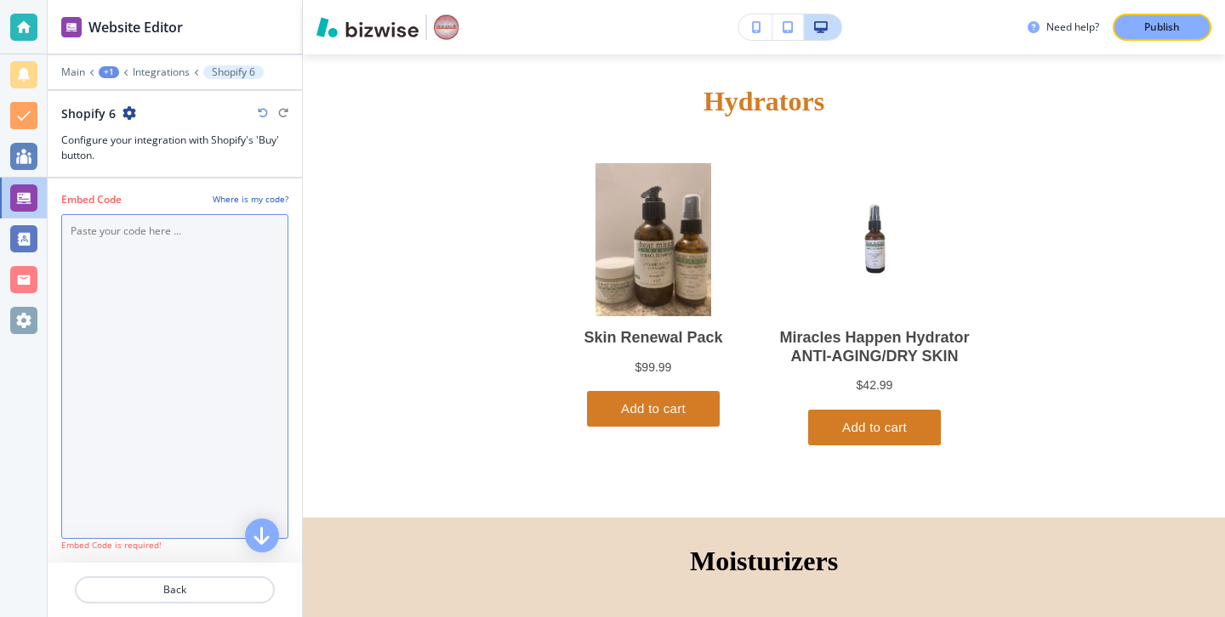
paste Code "<div id='collection-component-1759787818623'></div> <script type="text/javascri…"
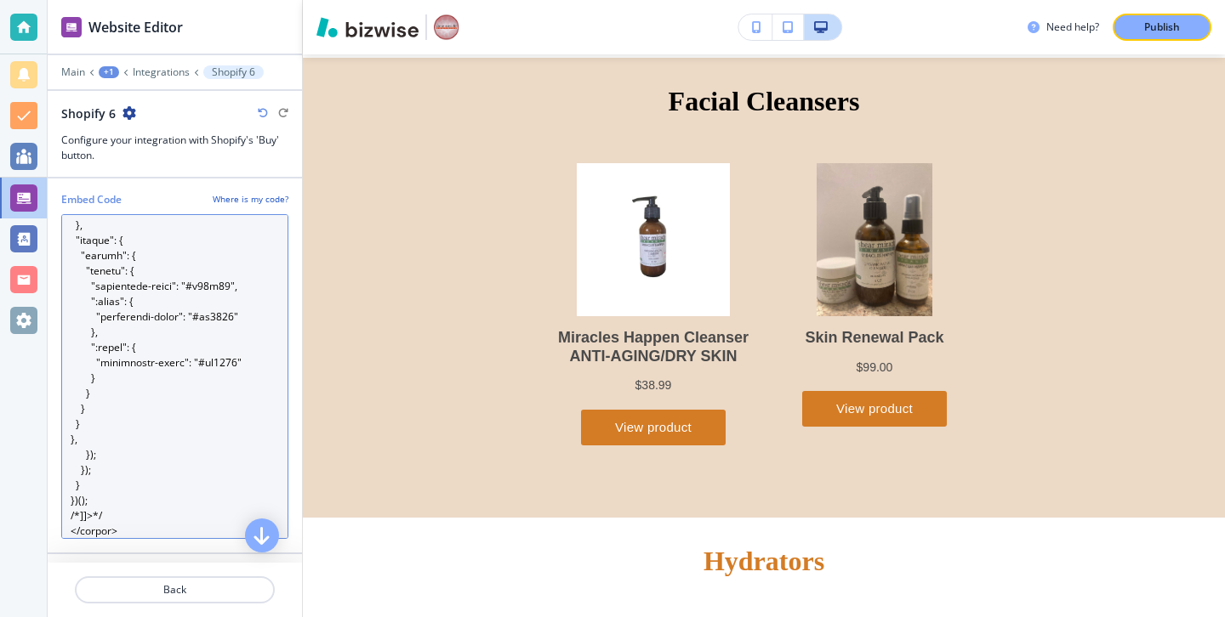
scroll to position [0, 0]
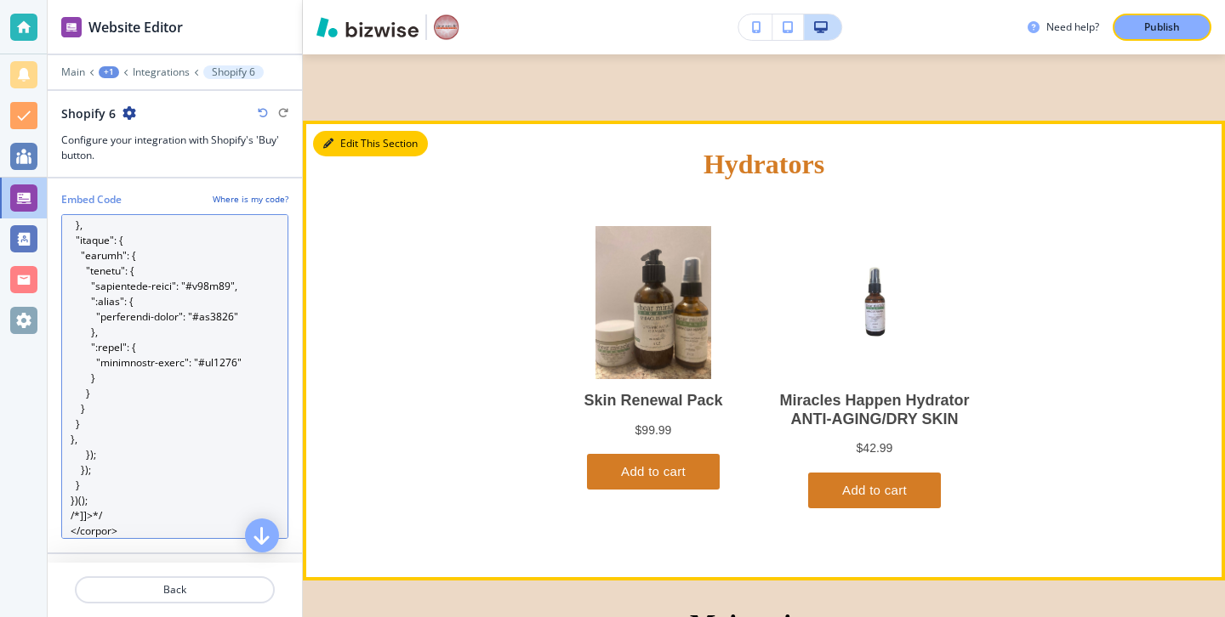
type Code "<div id='collection-component-1759787818623'></div> <script type="text/javascri…"
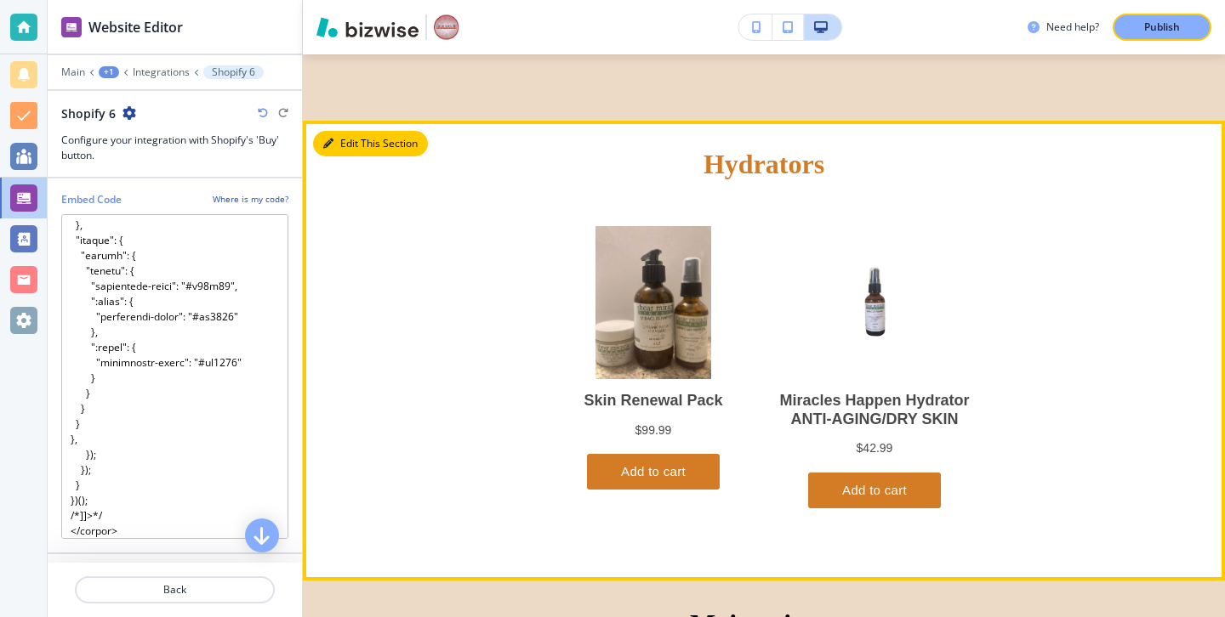
click at [322, 145] on button "Edit This Section" at bounding box center [370, 144] width 115 height 26
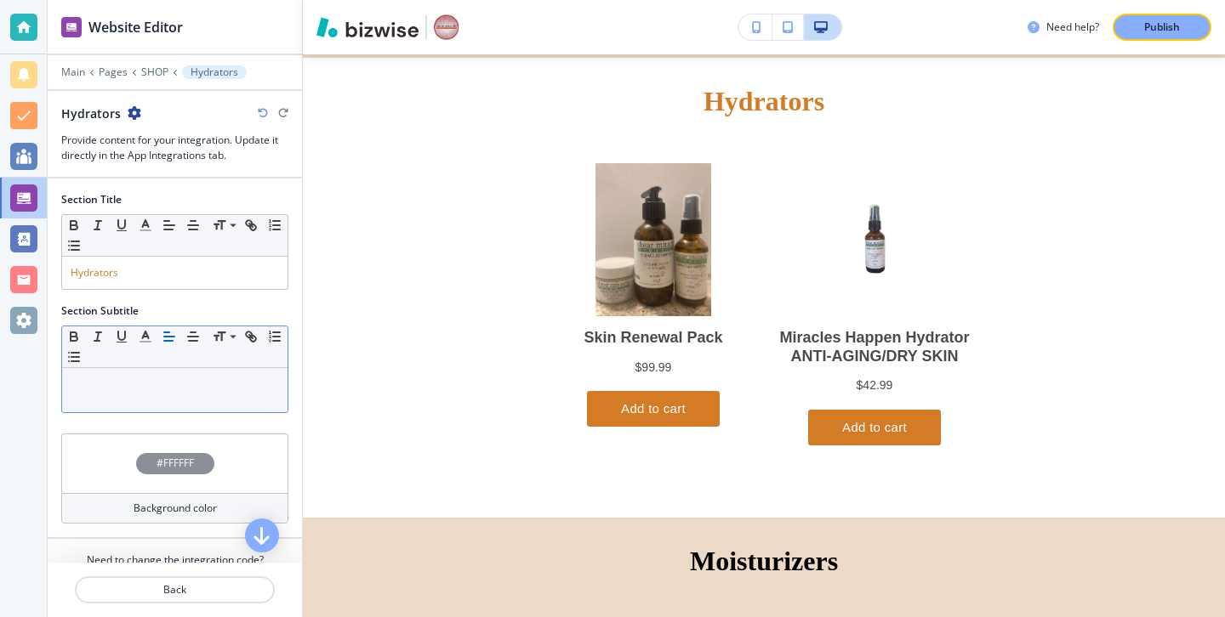
scroll to position [66, 0]
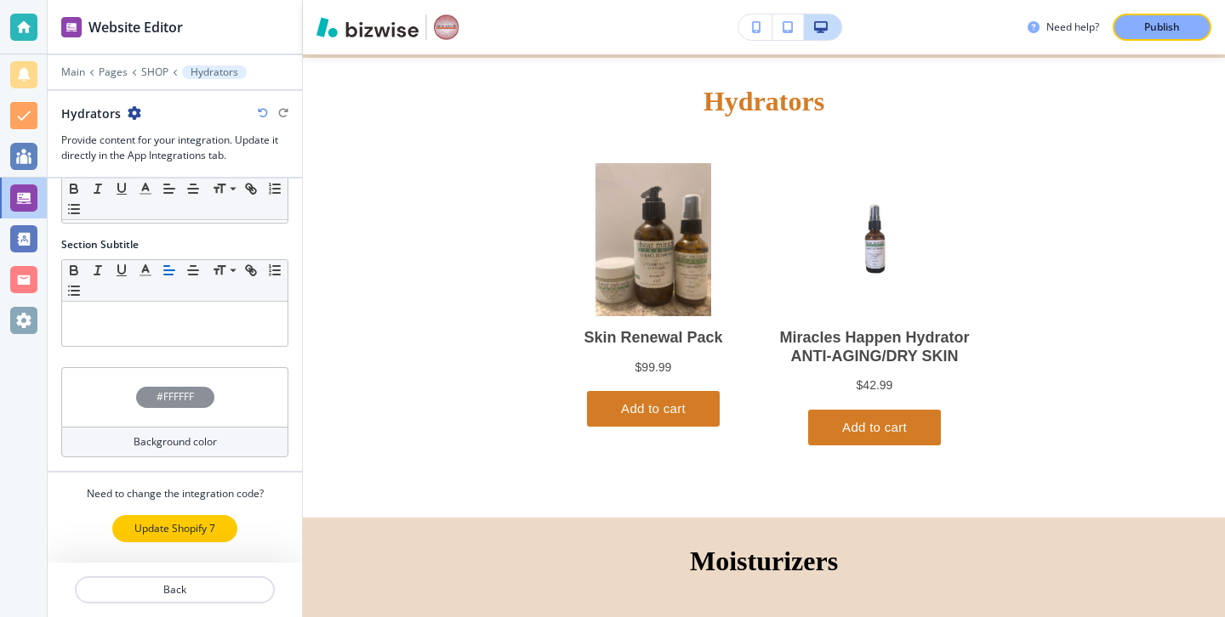
click at [208, 534] on p "Update Shopify 7" at bounding box center [174, 528] width 81 height 15
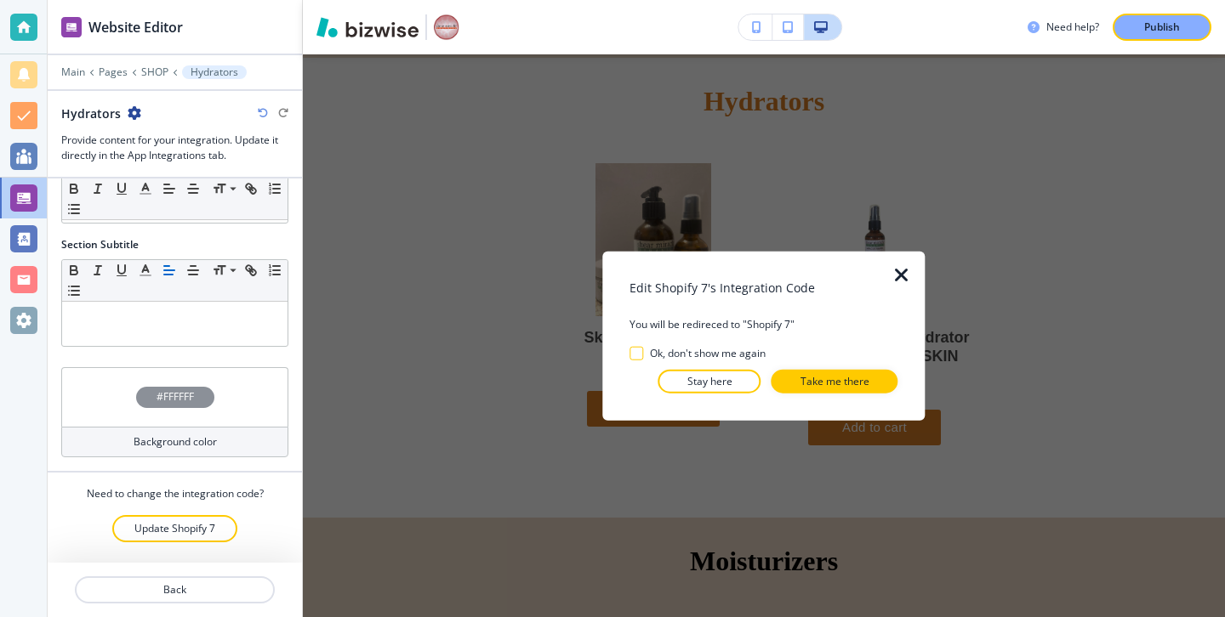
click at [838, 363] on div "Edit Shopify 7's Integration Code You will be redireced to "Shopify 7" Ok, don'…" at bounding box center [763, 336] width 268 height 115
click at [838, 382] on p "Take me there" at bounding box center [834, 380] width 69 height 15
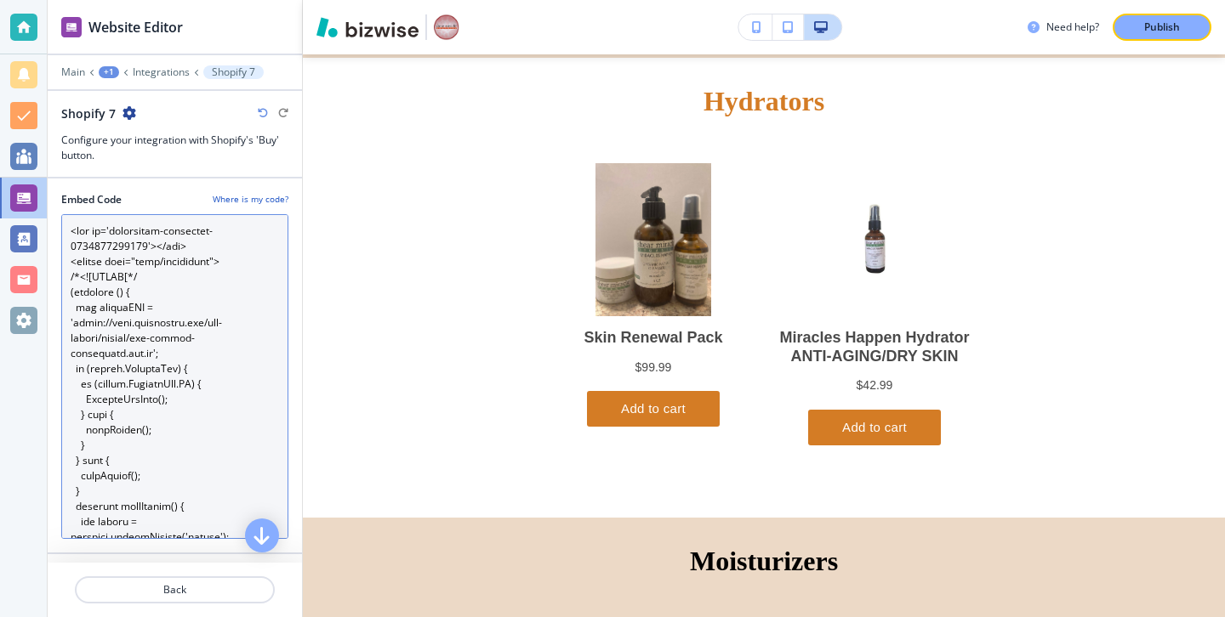
click at [233, 415] on Code "Embed Code" at bounding box center [174, 376] width 227 height 325
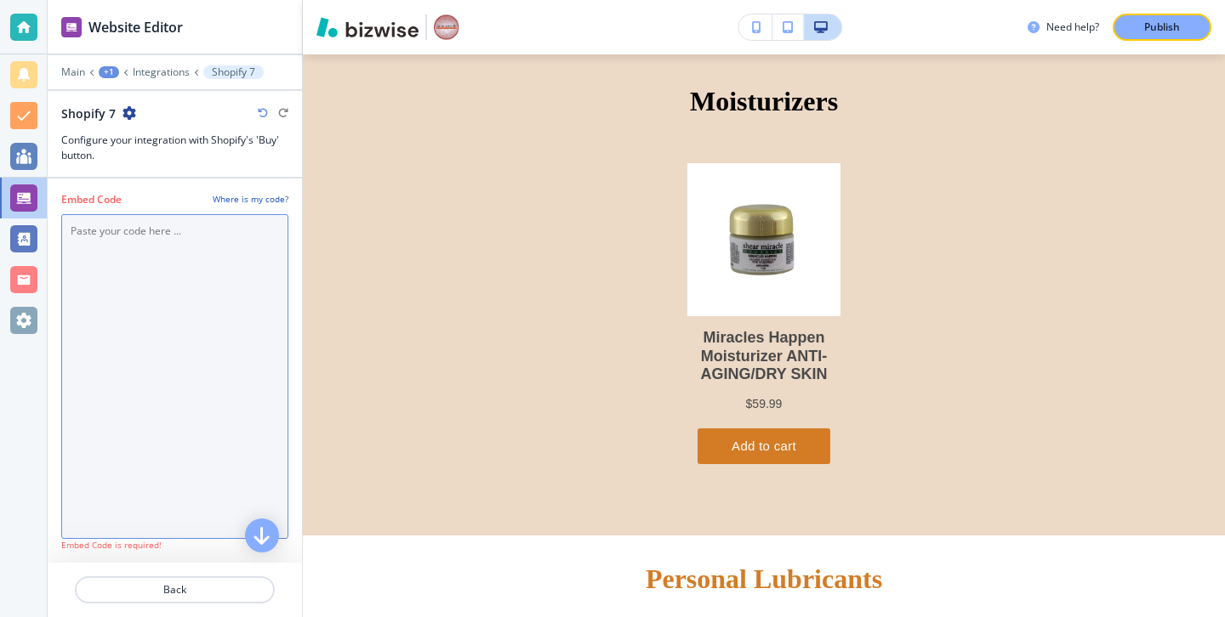
scroll to position [5562, 0]
paste Code "<div id='collection-component-1759787841973'></div> <script type="text/javascri…"
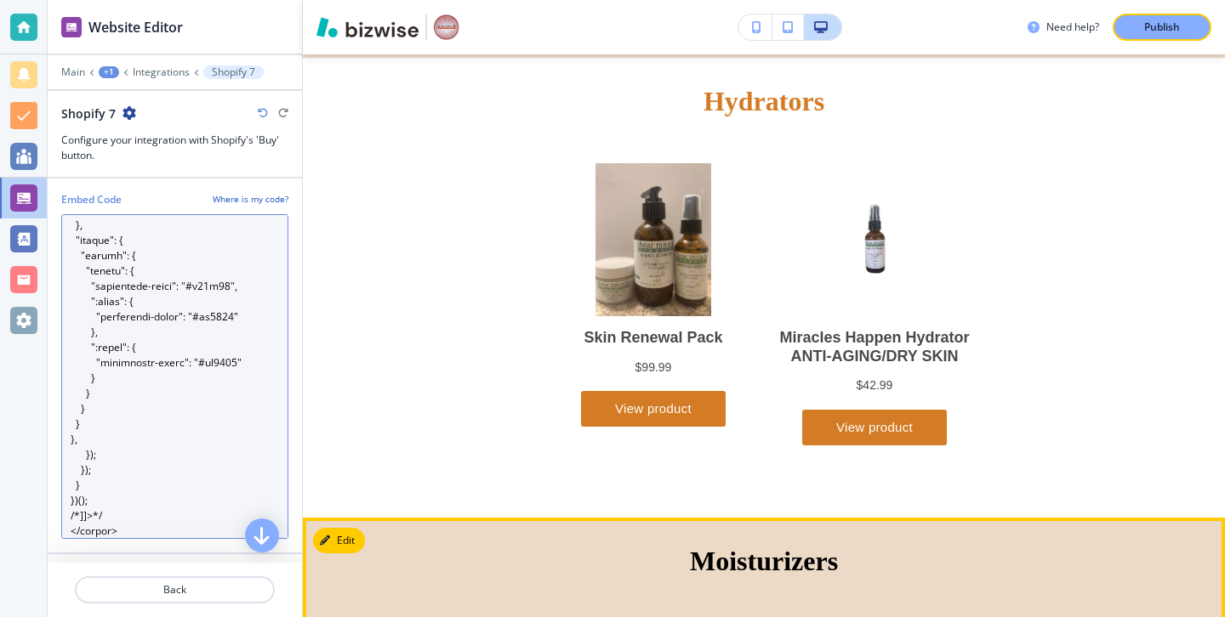
scroll to position [5980, 0]
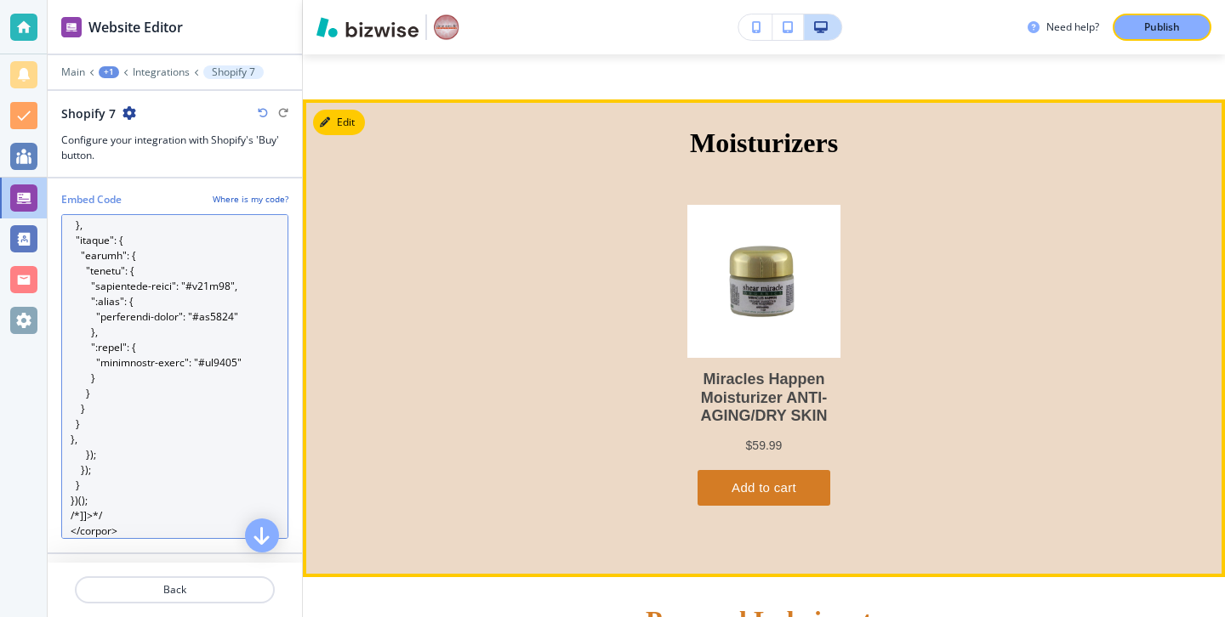
type Code "<div id='collection-component-1759787841973'></div> <script type="text/javascri…"
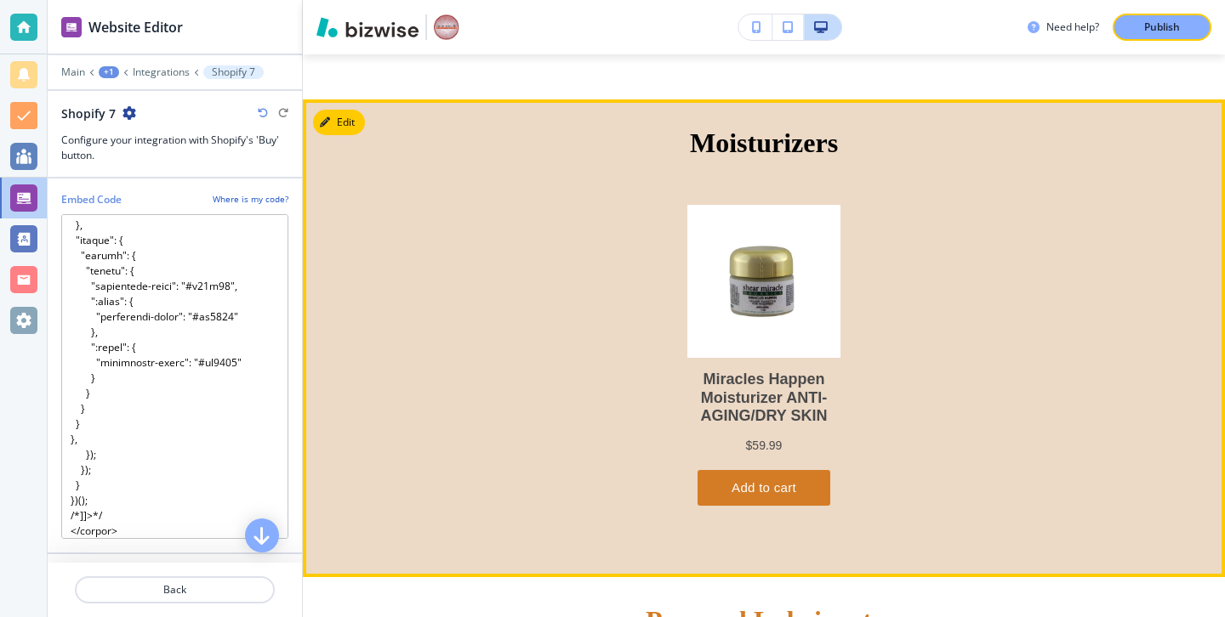
click at [336, 135] on div "Moisturizers" at bounding box center [764, 338] width 922 height 479
click at [336, 123] on button "Edit This Section" at bounding box center [370, 123] width 115 height 26
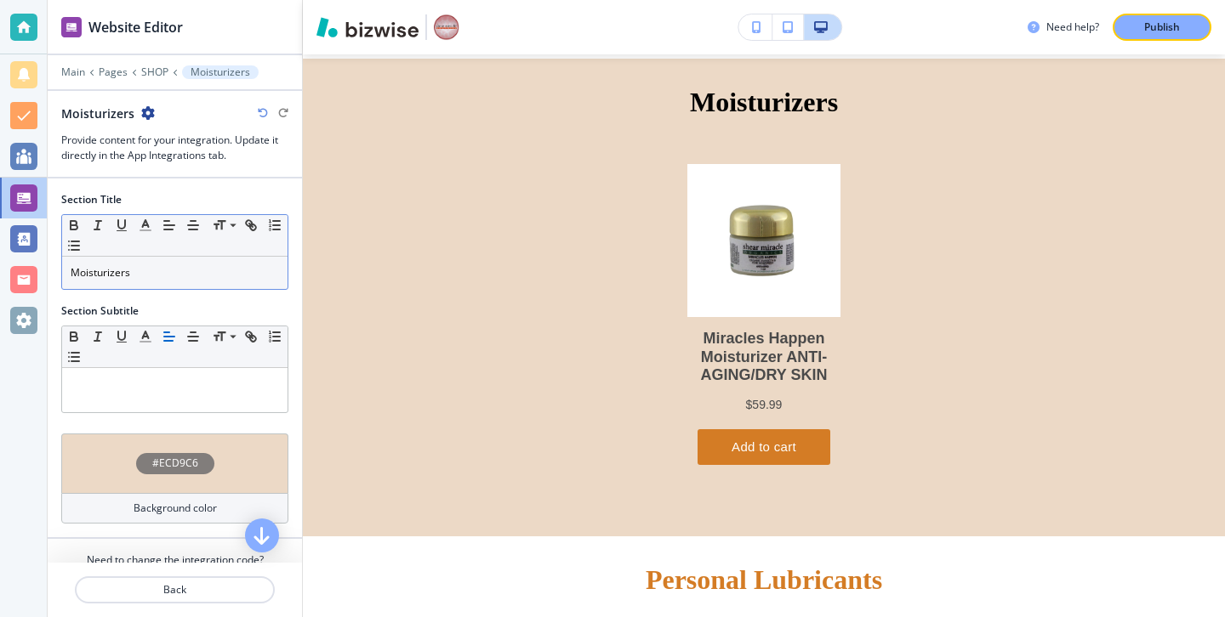
scroll to position [66, 0]
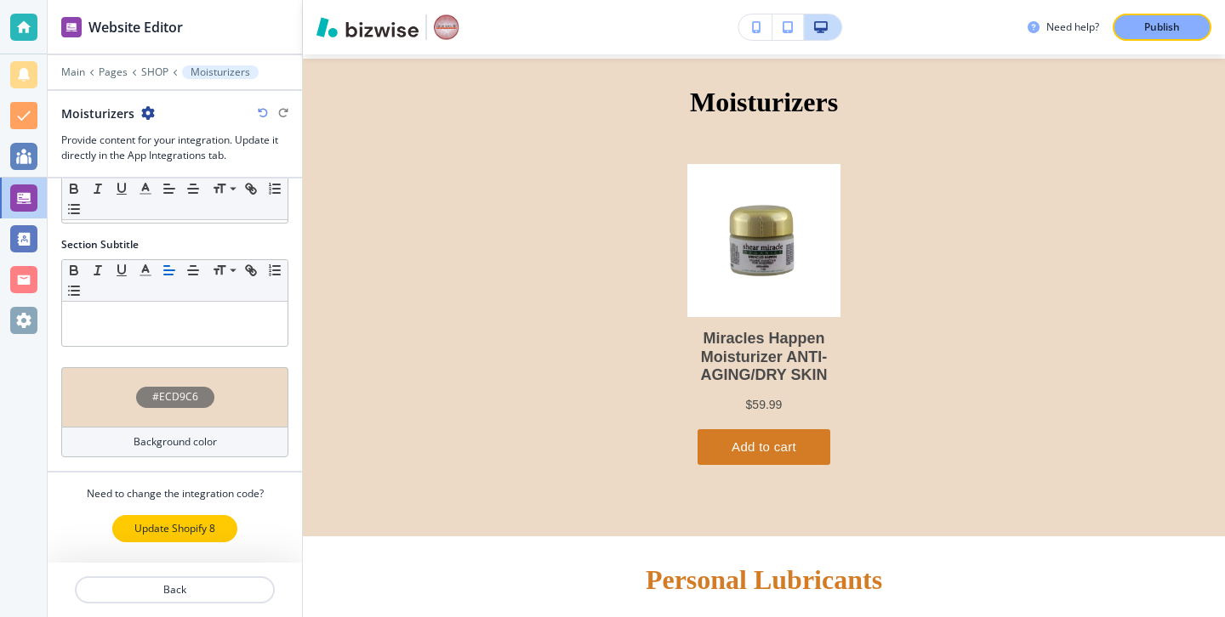
click at [197, 527] on p "Update Shopify 8" at bounding box center [174, 528] width 81 height 15
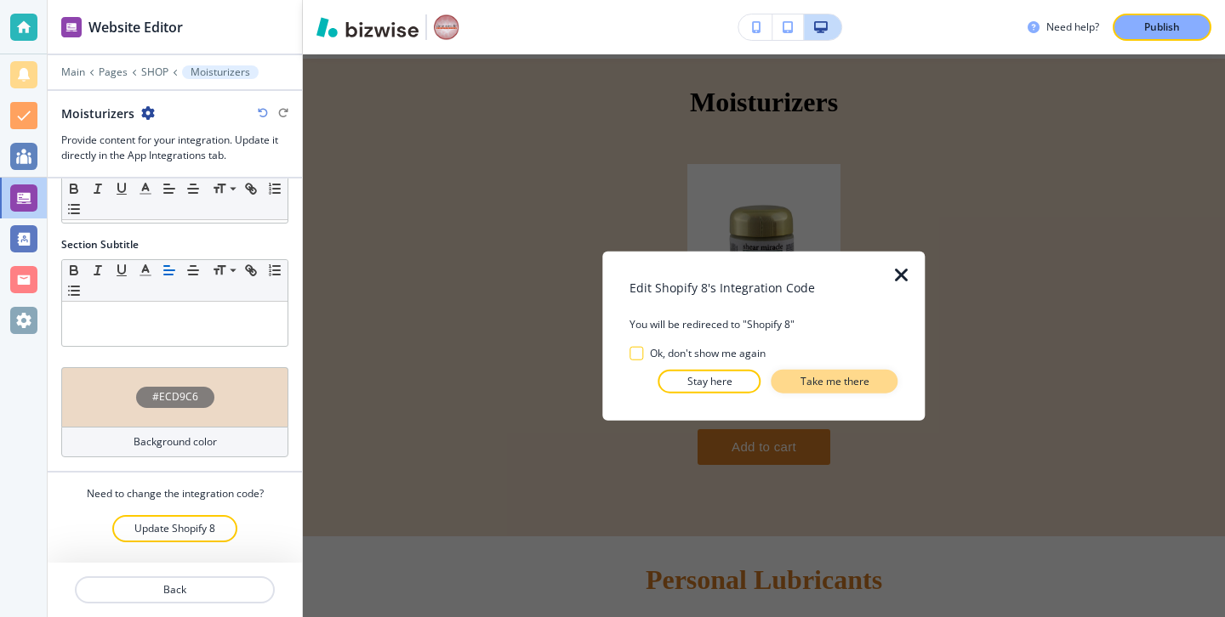
click at [846, 392] on button "Take me there" at bounding box center [834, 381] width 127 height 24
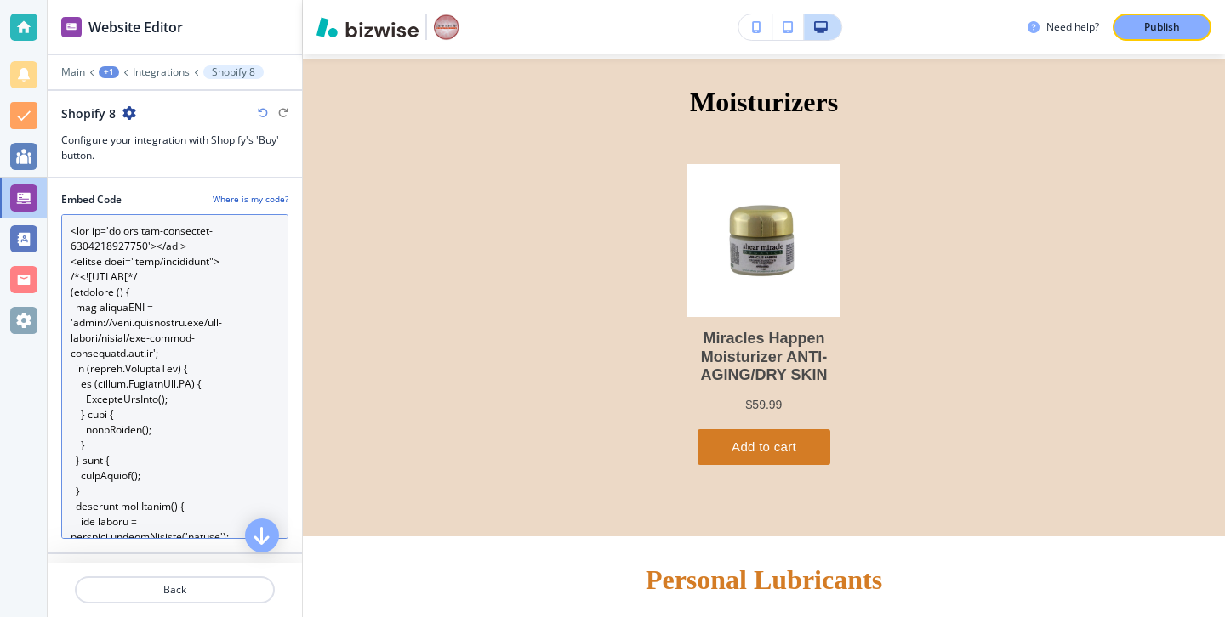
click at [216, 449] on Code "Embed Code" at bounding box center [174, 376] width 227 height 325
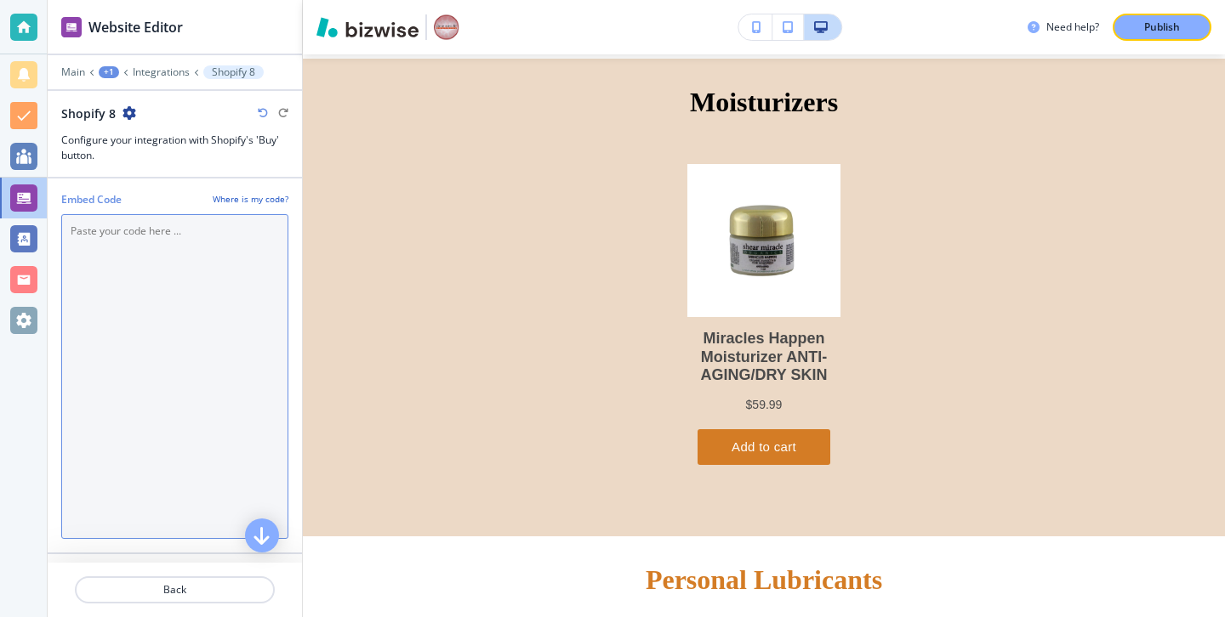
scroll to position [6021, 0]
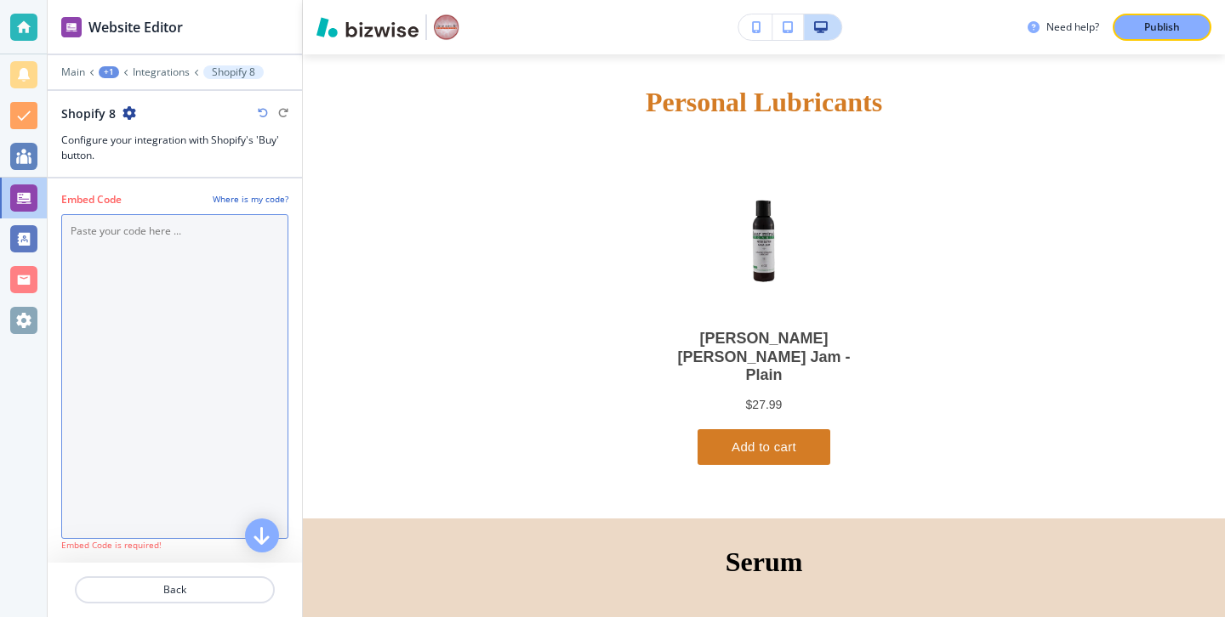
paste Code "<div id='collection-component-1759787871140'></div> <script type="text/javascri…"
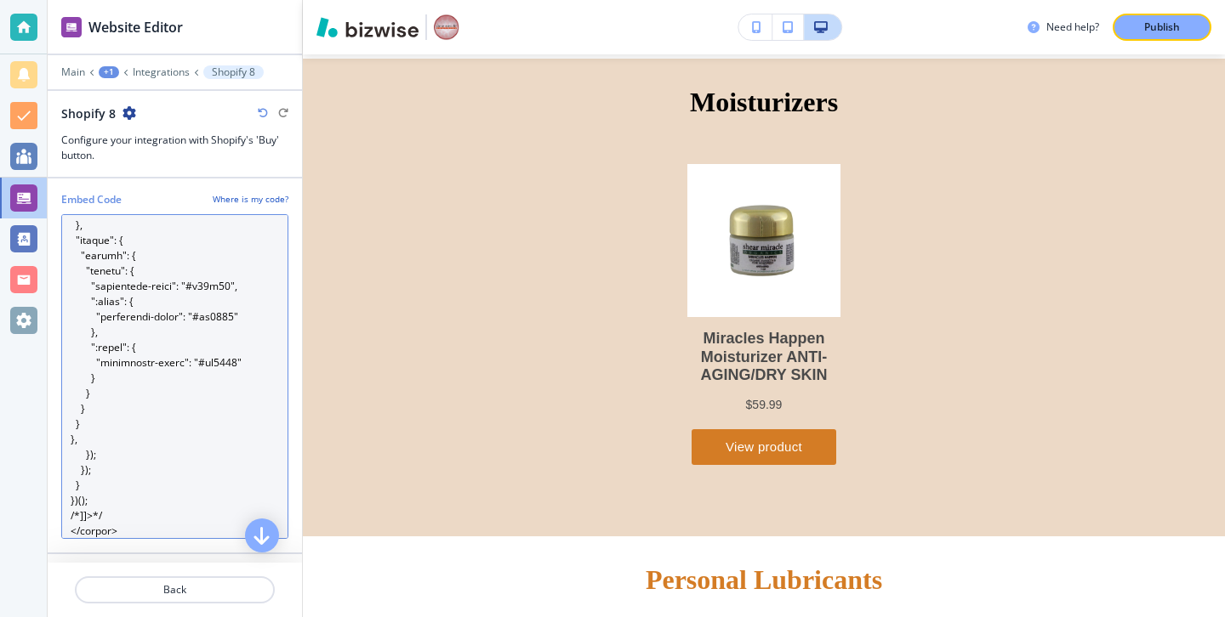
scroll to position [0, 0]
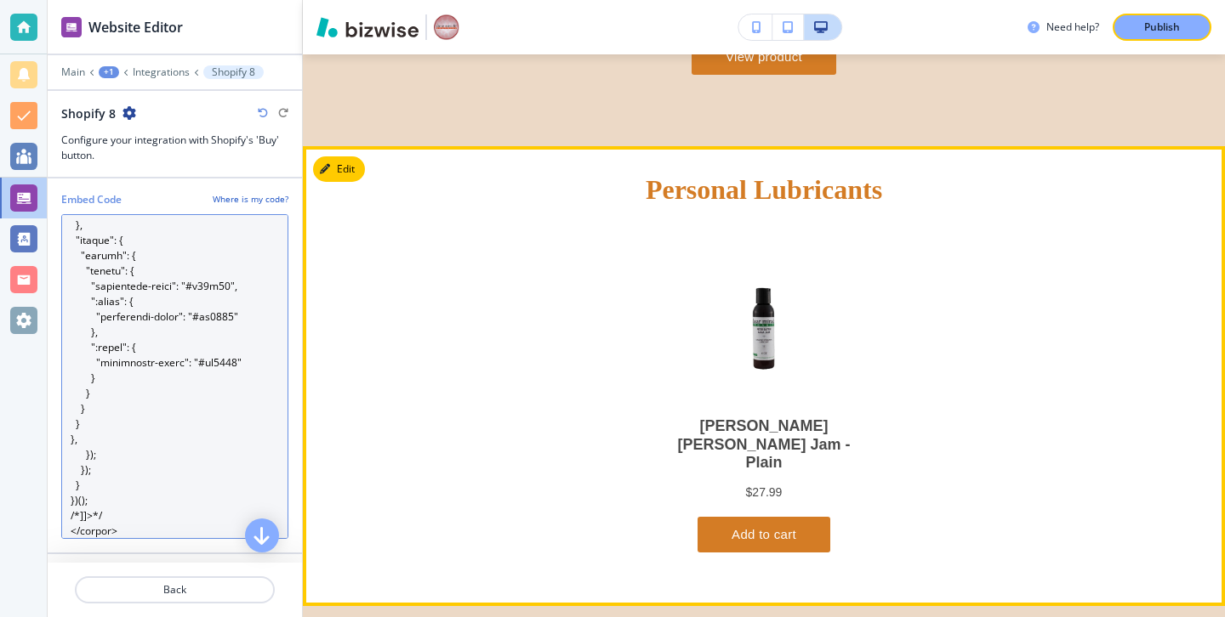
type Code "<div id='collection-component-1759787871140'></div> <script type="text/javascri…"
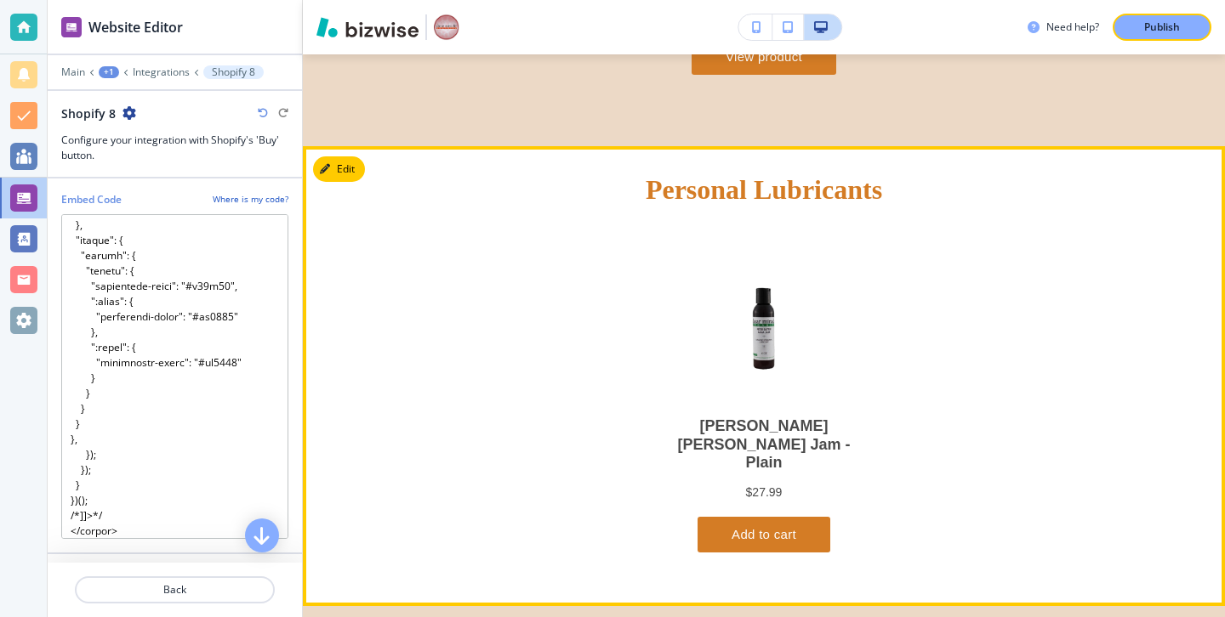
click at [351, 156] on button "Edit" at bounding box center [339, 169] width 52 height 26
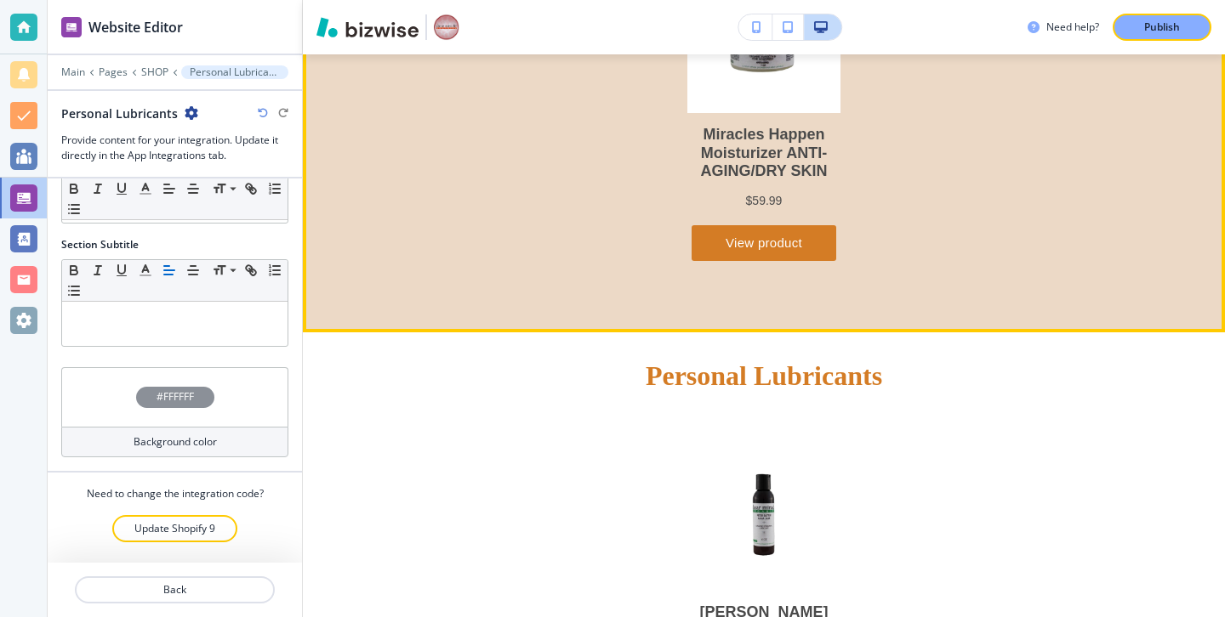
scroll to position [6186, 0]
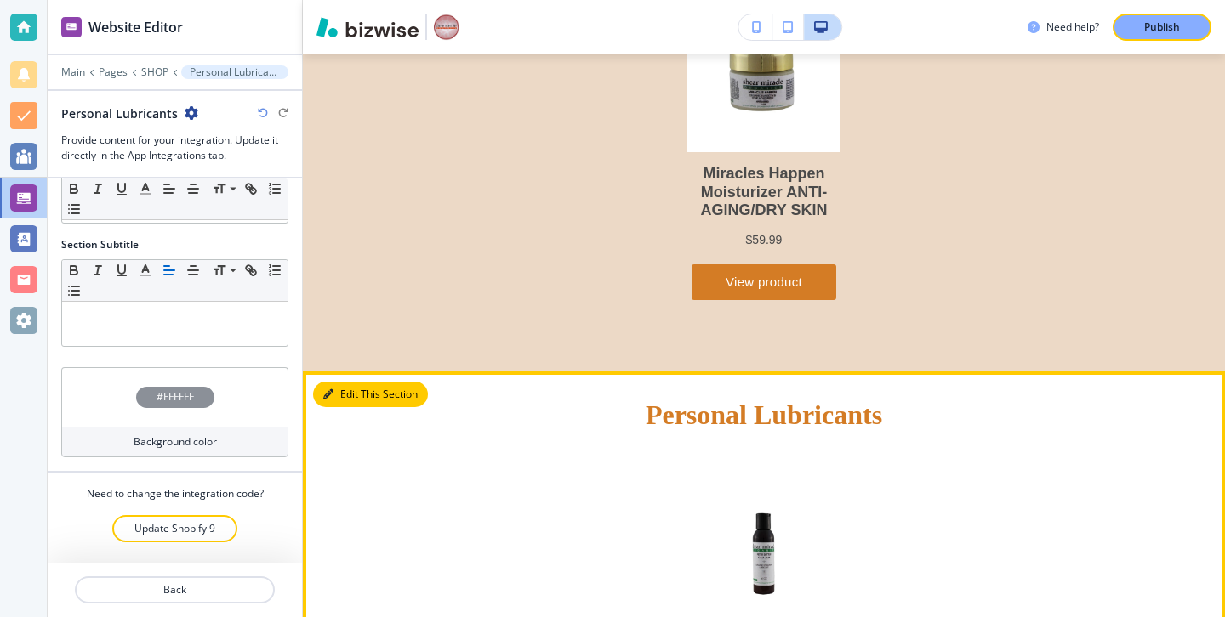
click at [355, 389] on button "Edit This Section" at bounding box center [370, 395] width 115 height 26
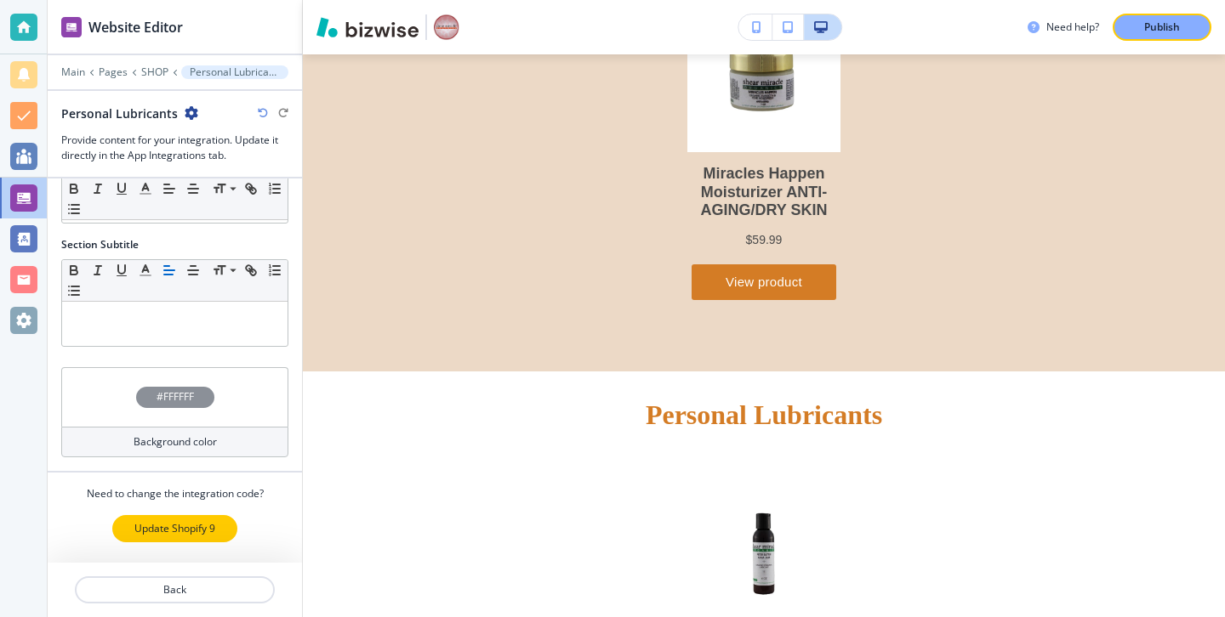
click at [196, 526] on p "Update Shopify 9" at bounding box center [174, 528] width 81 height 15
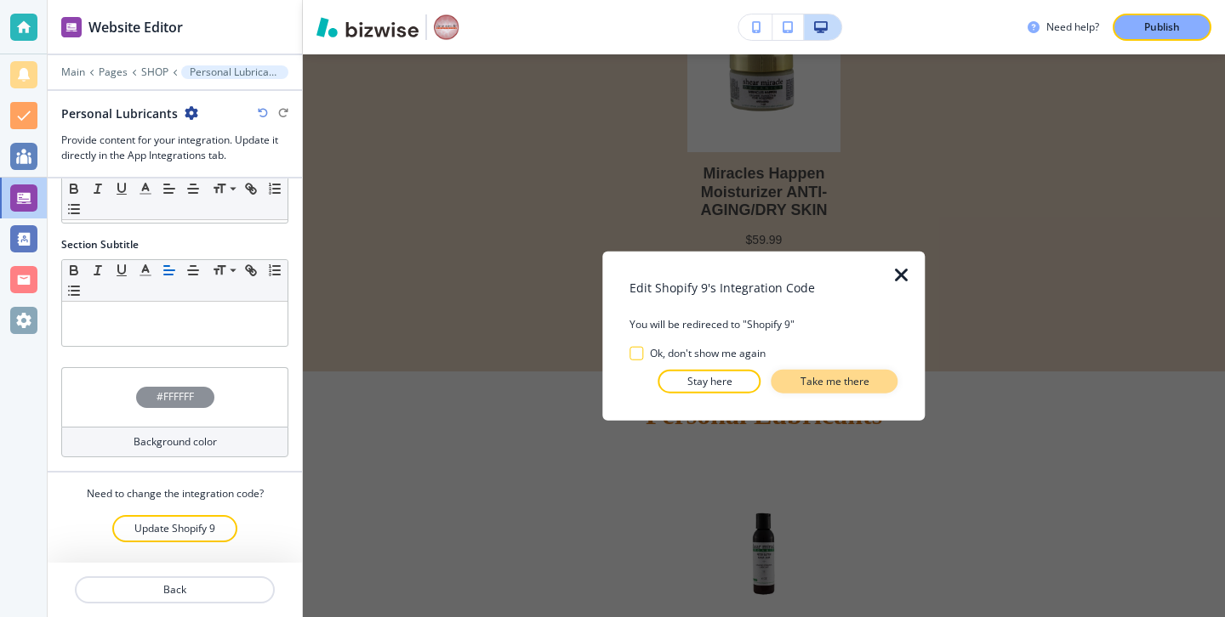
click at [885, 388] on button "Take me there" at bounding box center [834, 381] width 127 height 24
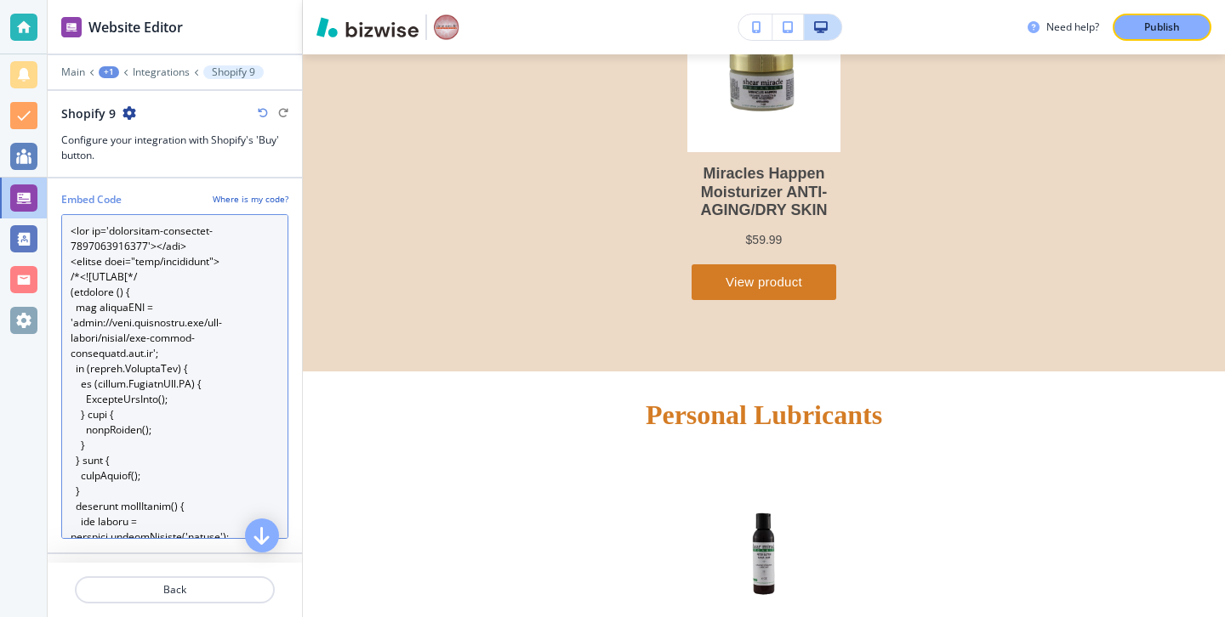
click at [242, 473] on Code "Embed Code" at bounding box center [174, 376] width 227 height 325
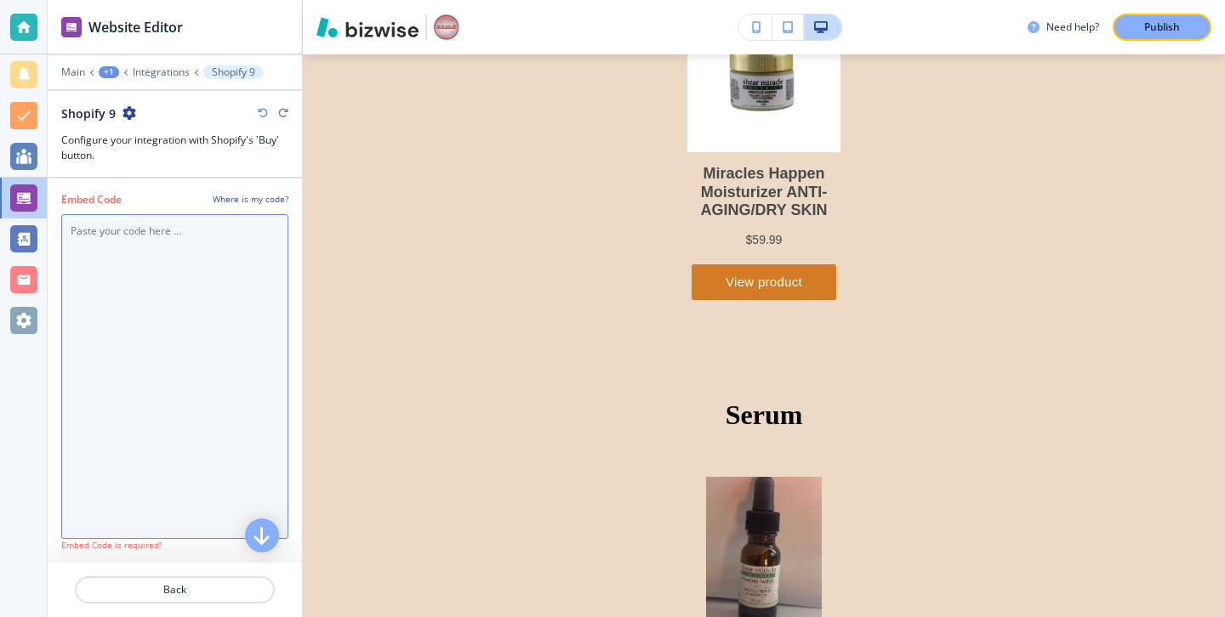
paste Code "<div id='collection-component-1759787894133'></div> <script type="text/javascri…"
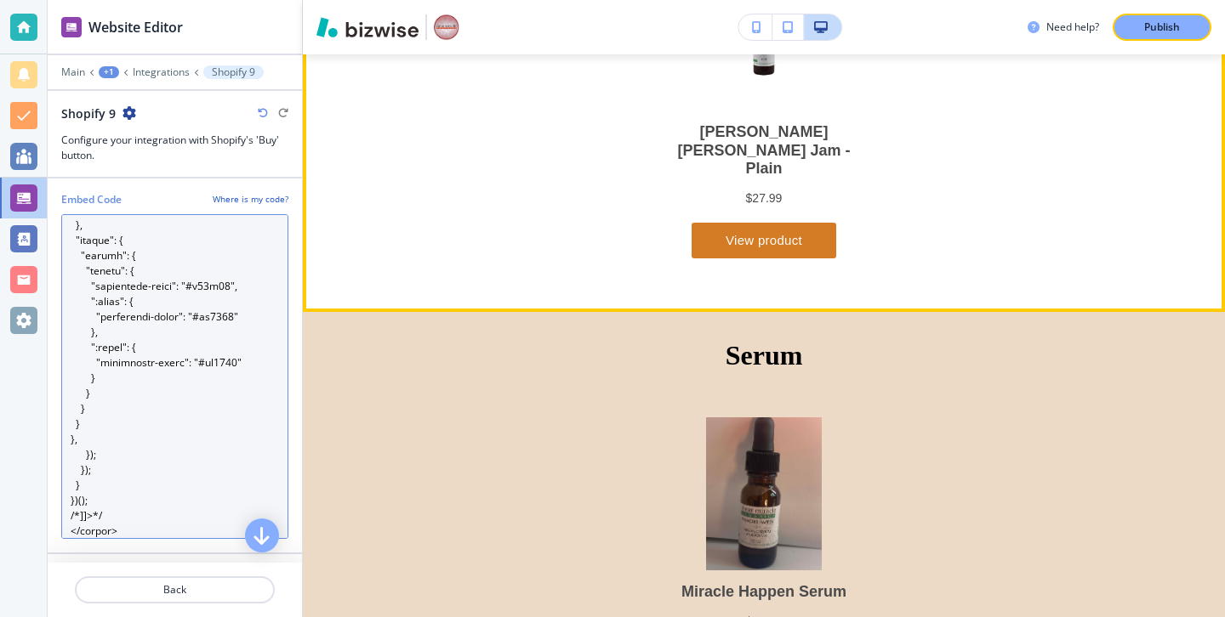
scroll to position [6752, 0]
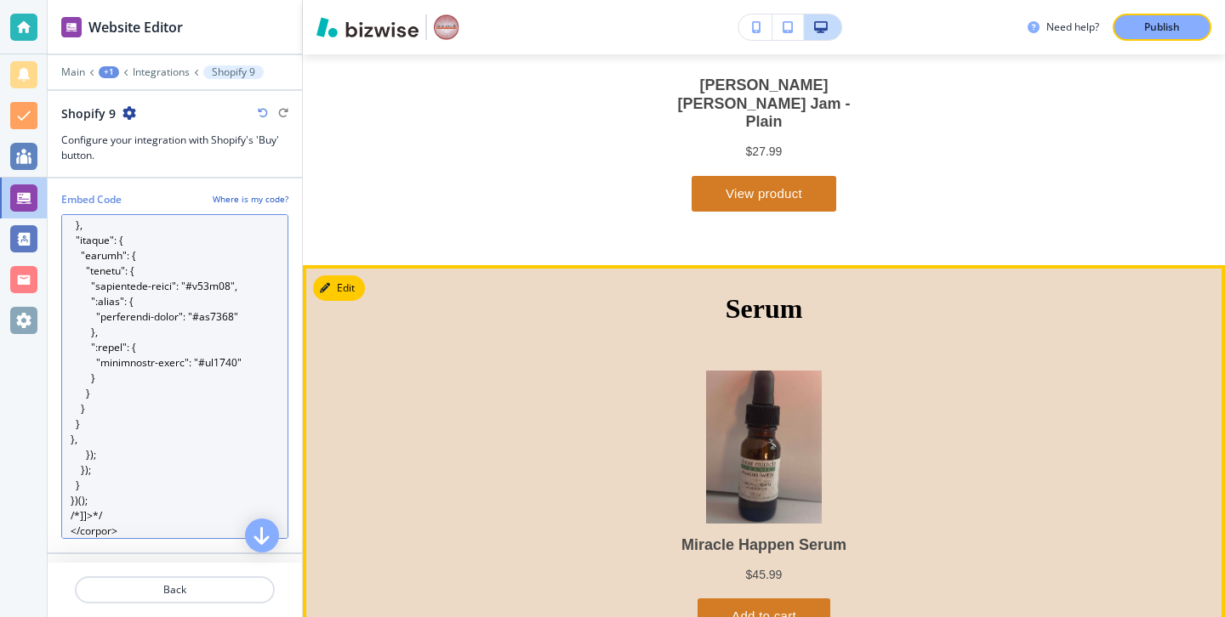
type Code "<div id='collection-component-1759787894133'></div> <script type="text/javascri…"
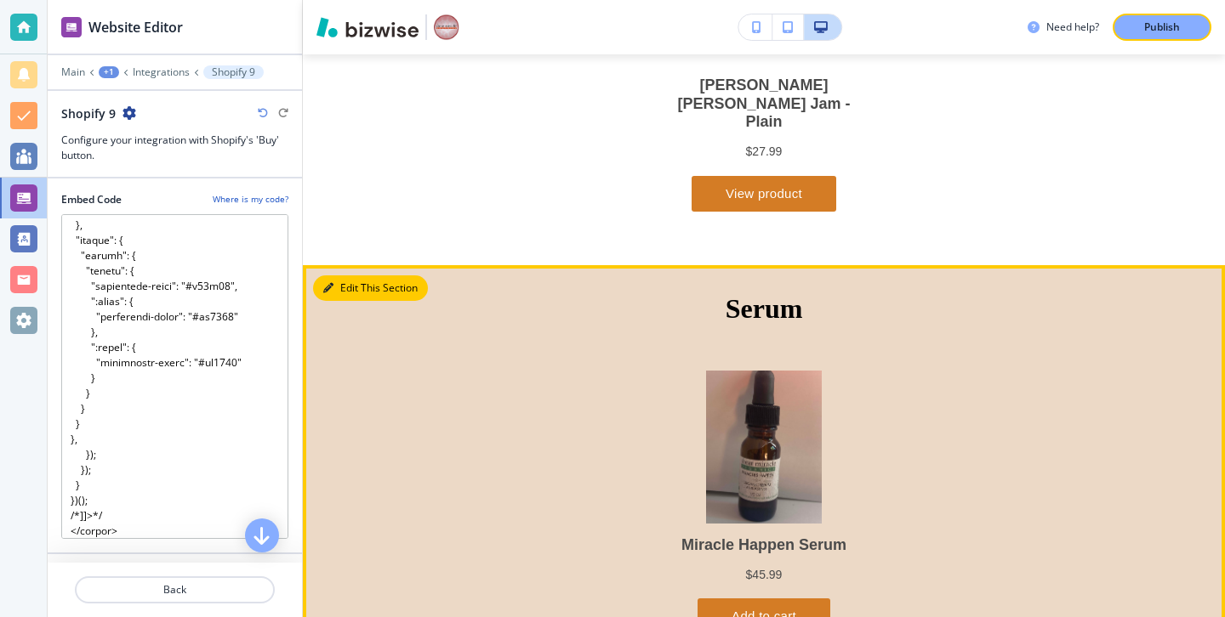
click at [342, 276] on button "Edit This Section" at bounding box center [370, 289] width 115 height 26
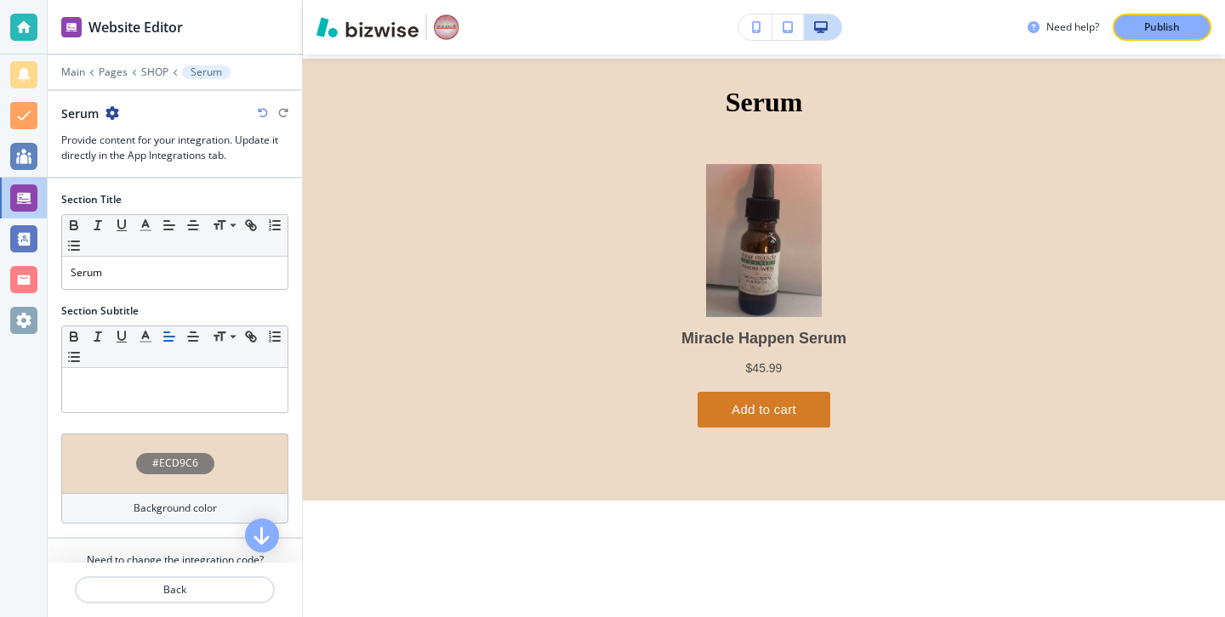
scroll to position [66, 0]
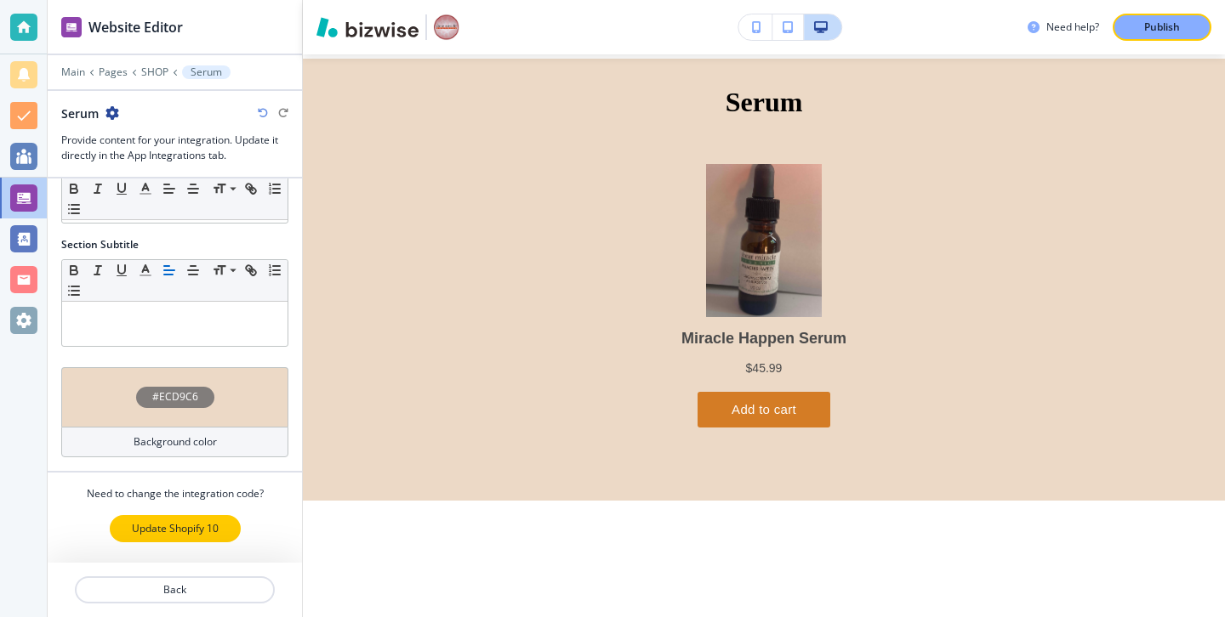
click at [215, 527] on p "Update Shopify 10" at bounding box center [175, 528] width 87 height 15
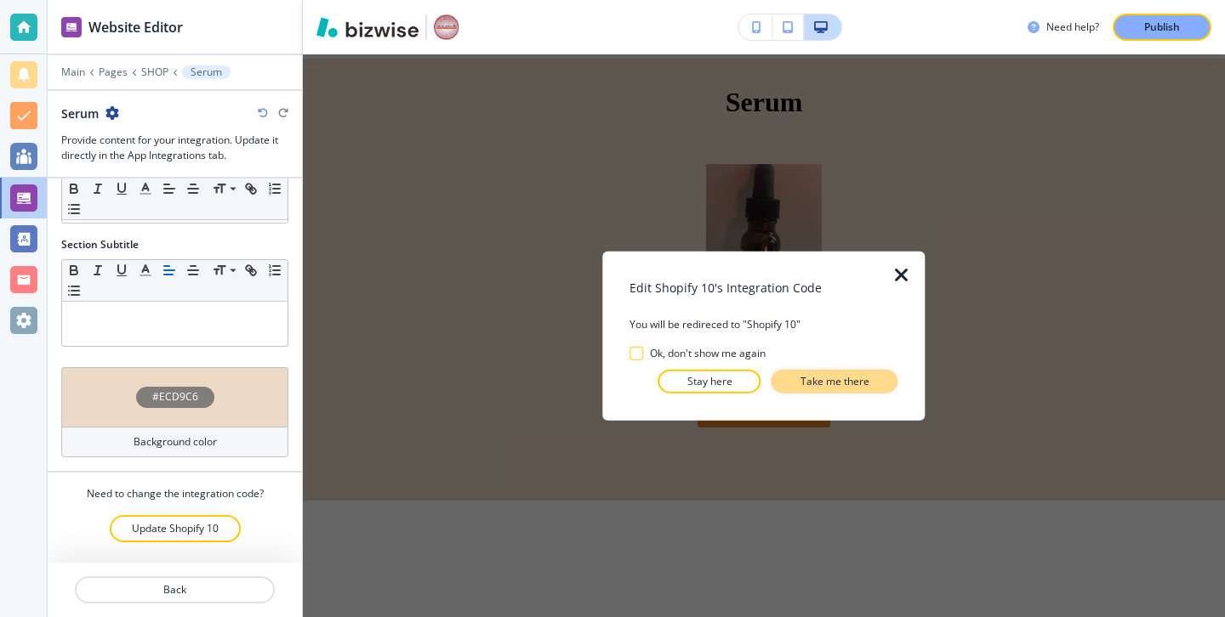
click at [875, 374] on button "Take me there" at bounding box center [834, 381] width 127 height 24
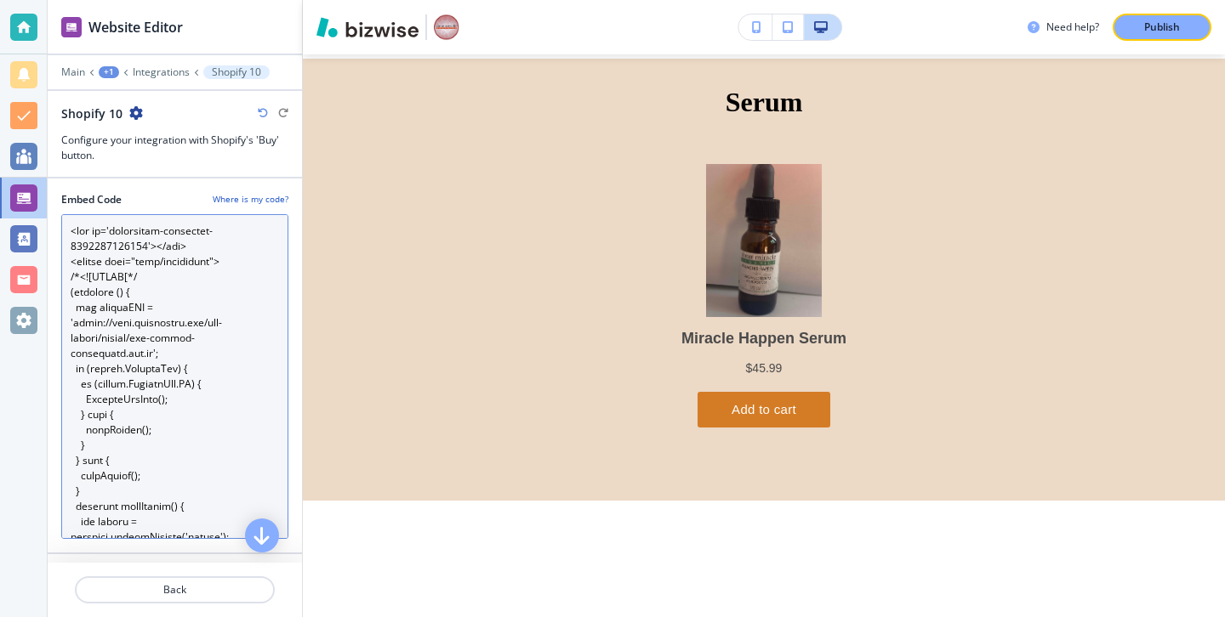
click at [234, 457] on Code "Embed Code" at bounding box center [174, 376] width 227 height 325
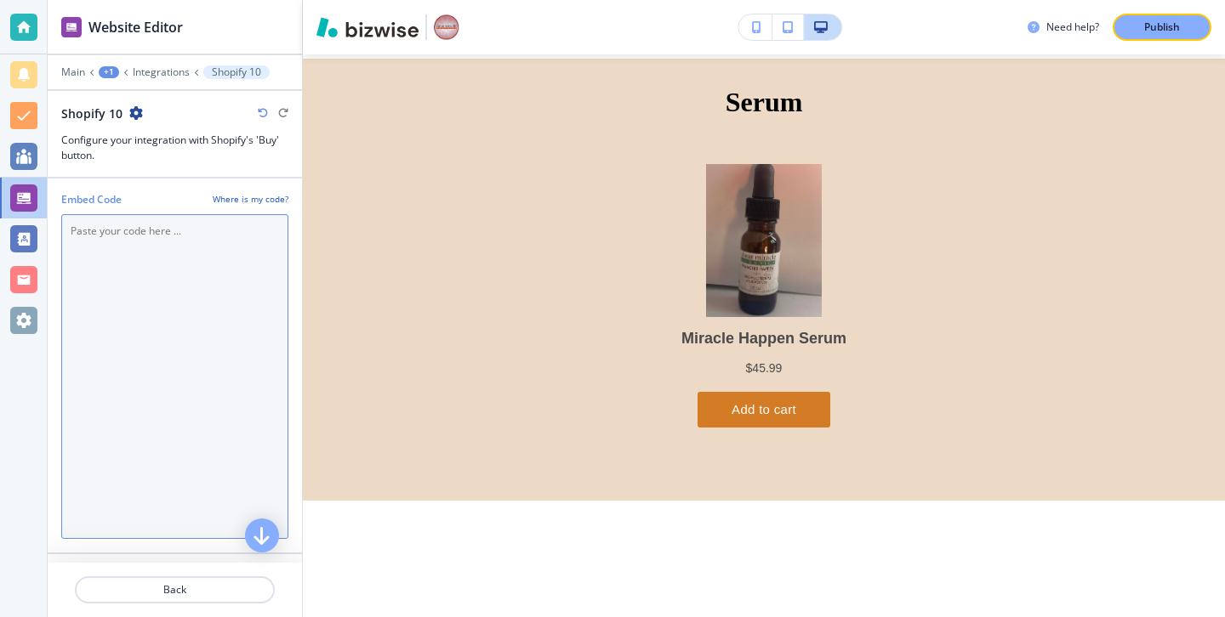
scroll to position [6959, 0]
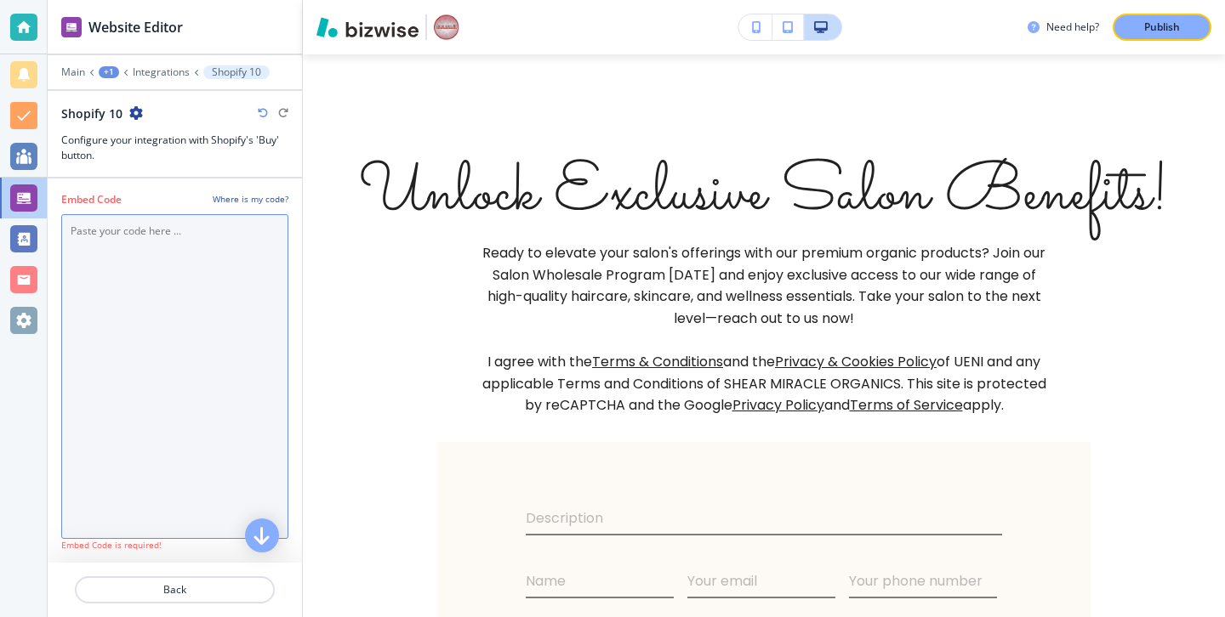
paste Code "<div id='collection-component-1759787922977'></div> <script type="text/javascri…"
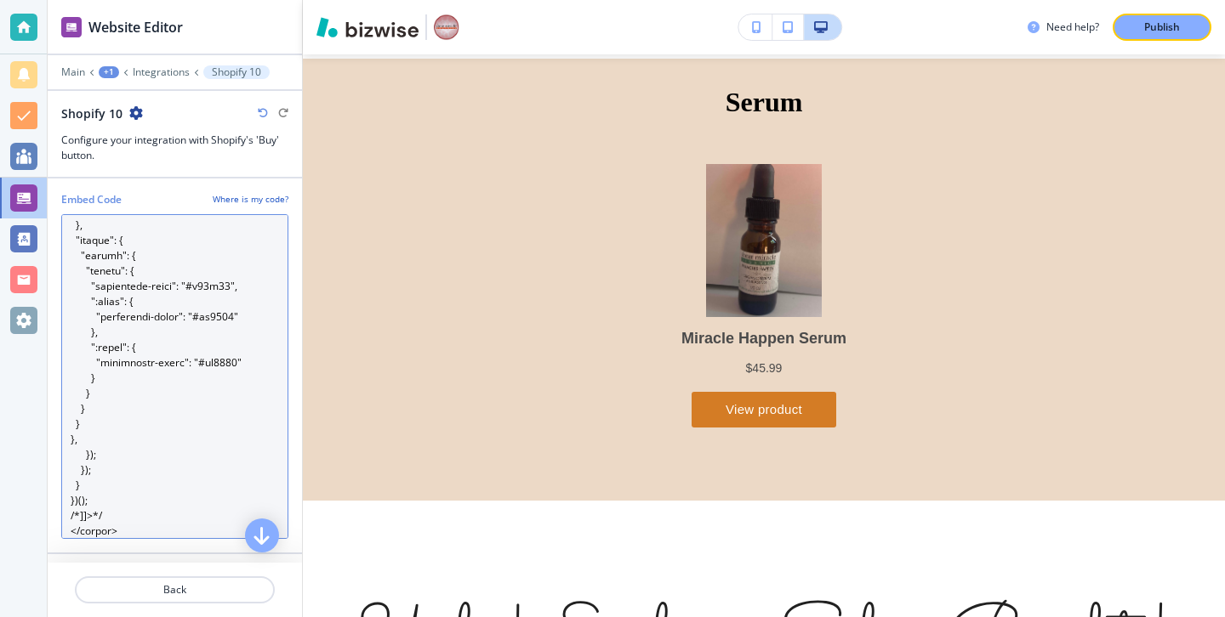
scroll to position [0, 0]
type Code "<div id='collection-component-1759787922977'></div> <script type="text/javascri…"
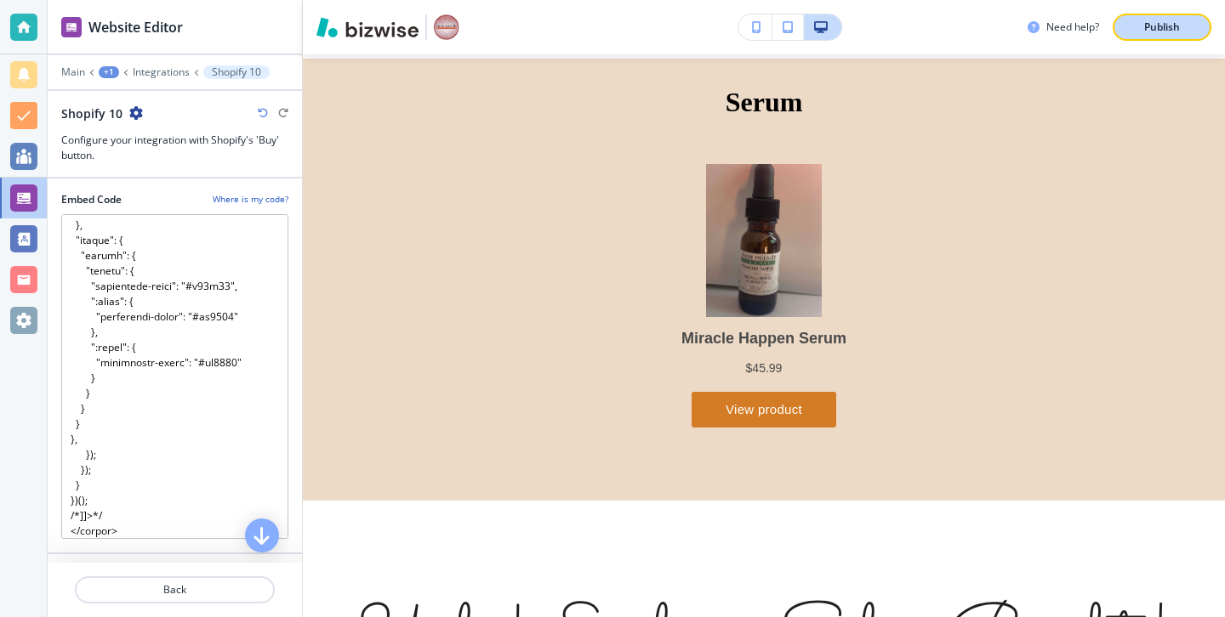
click at [1167, 14] on button "Publish" at bounding box center [1161, 27] width 99 height 27
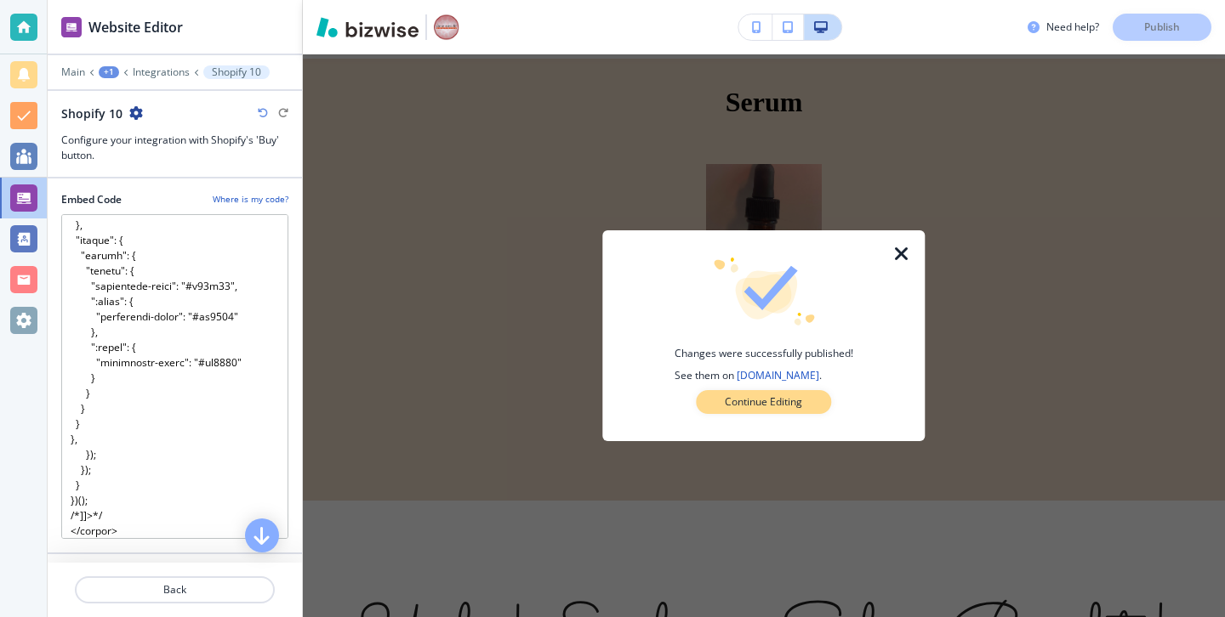
drag, startPoint x: 789, startPoint y: 405, endPoint x: 432, endPoint y: 73, distance: 487.4
click at [789, 405] on p "Continue Editing" at bounding box center [763, 402] width 77 height 15
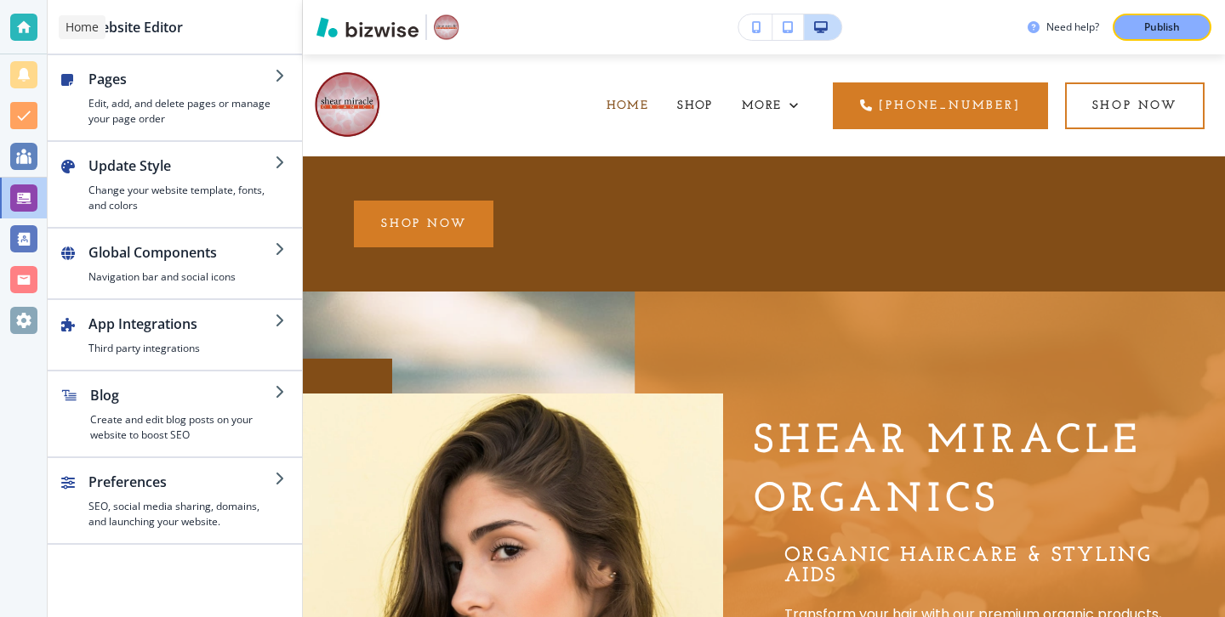
click at [10, 25] on div at bounding box center [23, 27] width 27 height 27
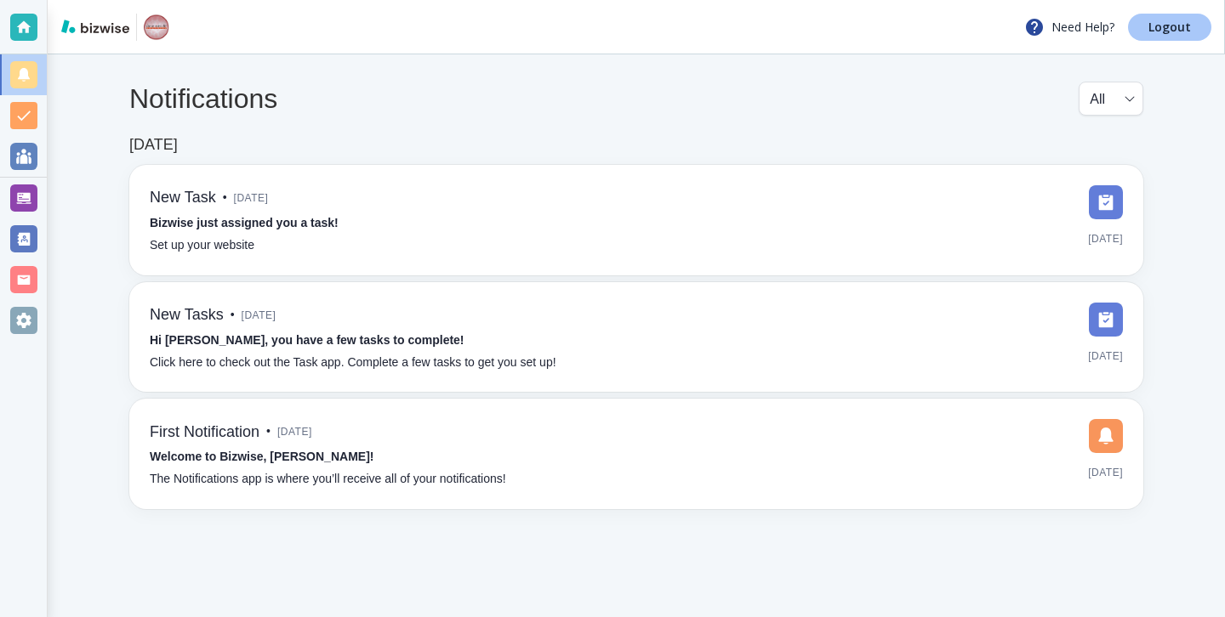
click at [1174, 31] on p "Logout" at bounding box center [1169, 27] width 43 height 12
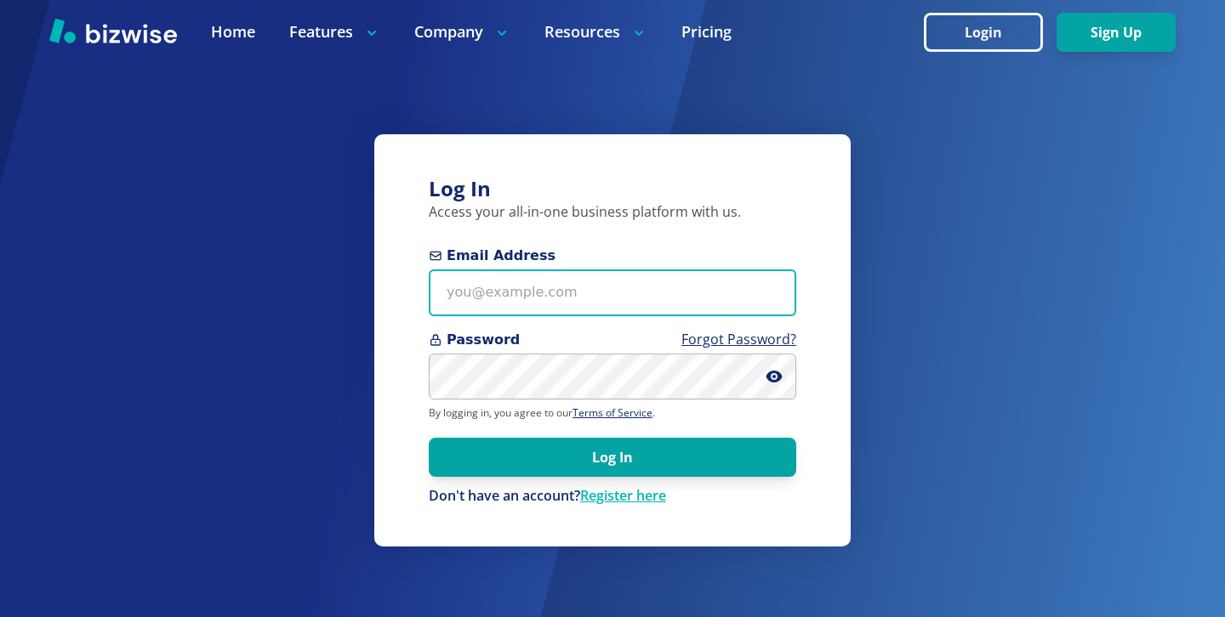
click at [453, 278] on input "Email Address" at bounding box center [612, 293] width 367 height 47
paste input "bill.dunnington@gmail.com"
type input "bill.dunnington@gmail.com"
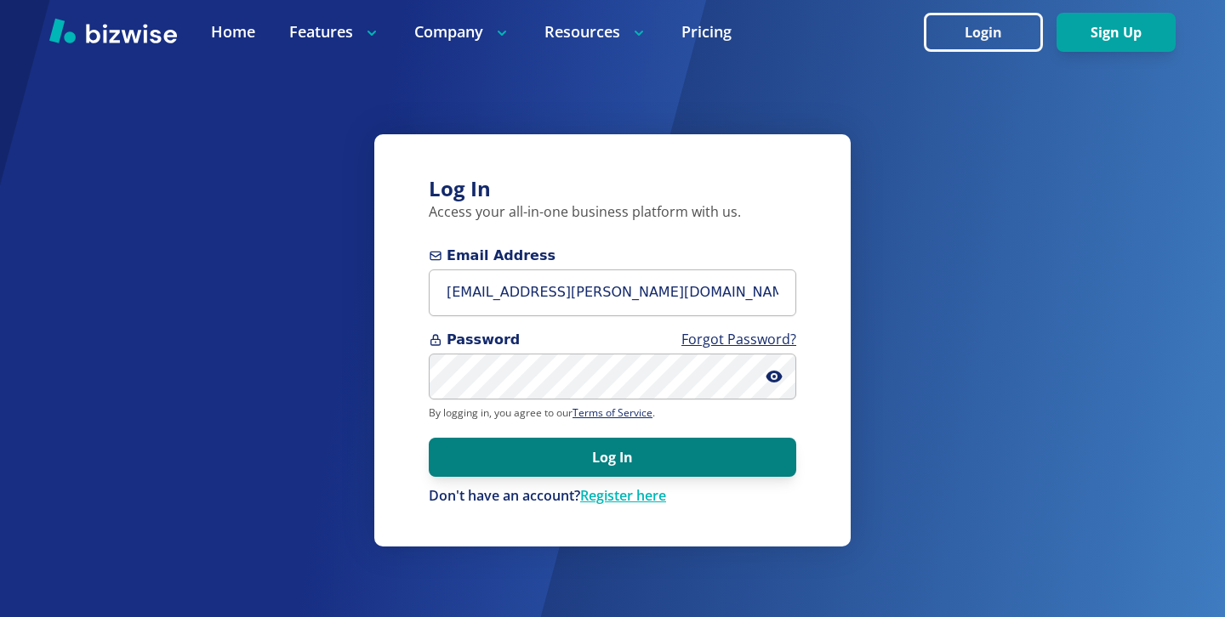
click at [633, 458] on button "Log In" at bounding box center [612, 457] width 367 height 39
